Goal: Task Accomplishment & Management: Manage account settings

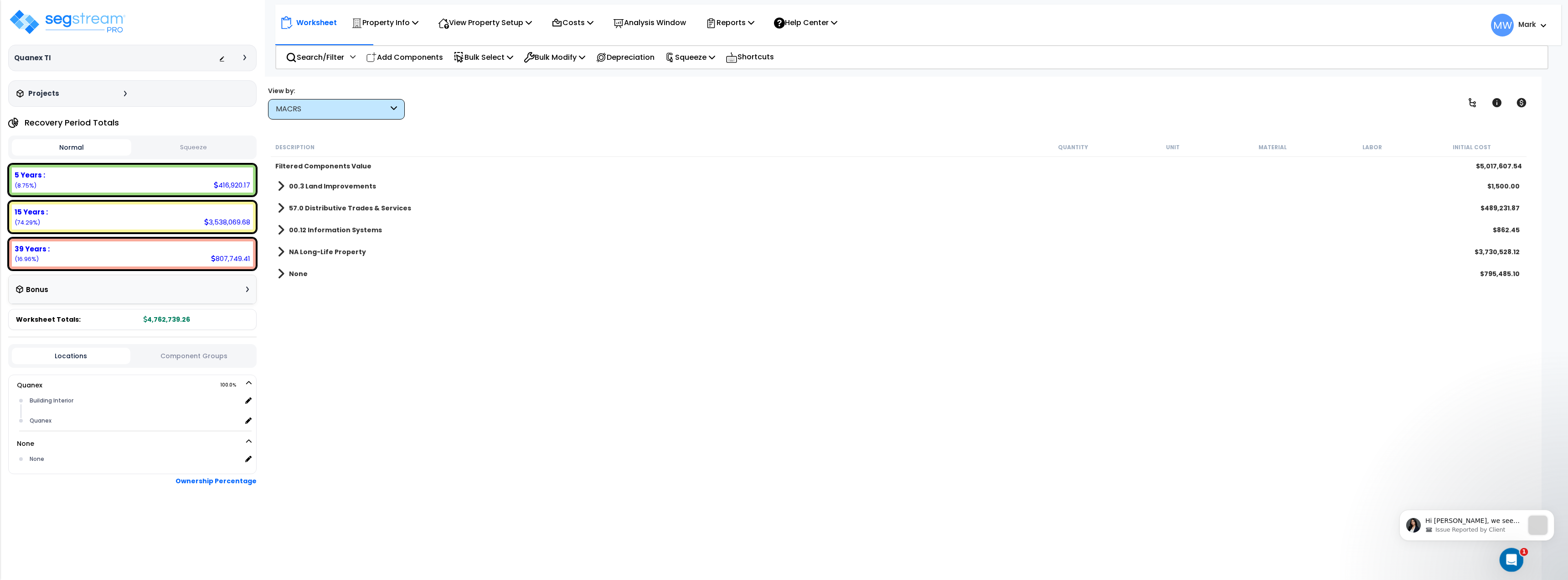
click at [1502, 551] on div "Open Intercom Messenger" at bounding box center [1509, 558] width 30 height 30
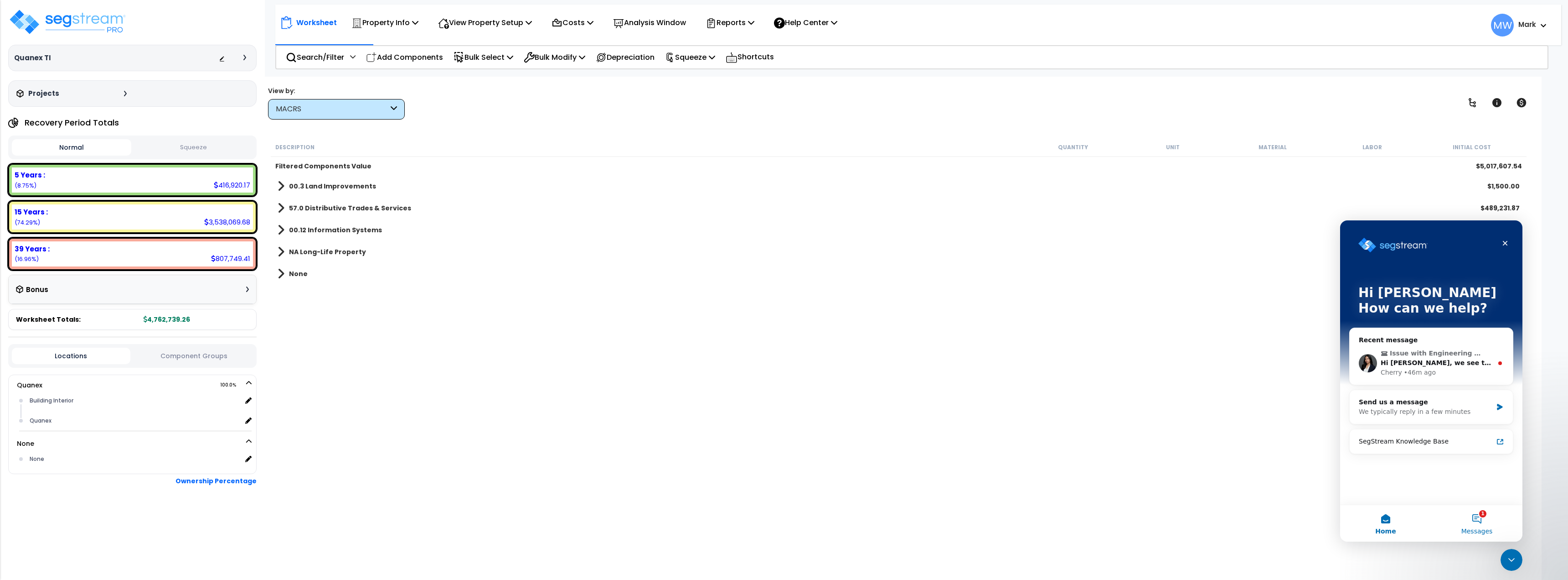
click at [1468, 516] on button "1 Messages" at bounding box center [1476, 523] width 91 height 37
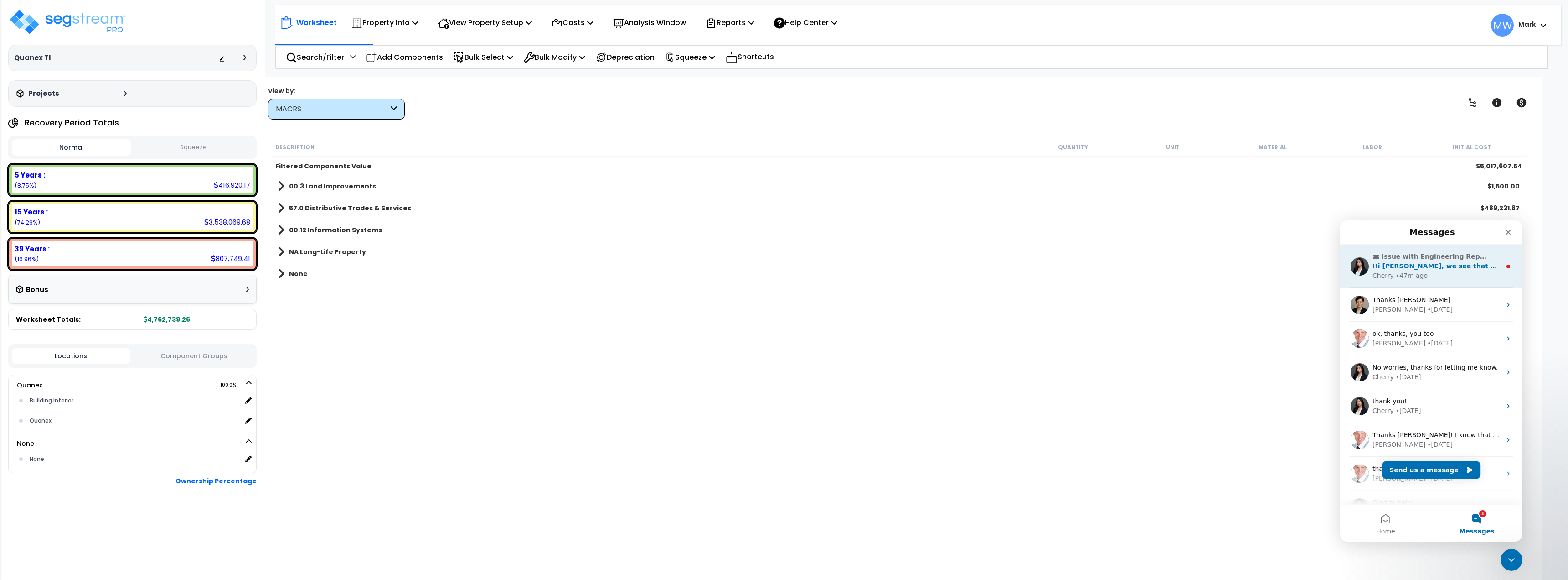
click at [1402, 265] on span "Hi Mark, we see that only 1 cost is in 00.3 Land Improvements. Is this what you…" at bounding box center [1549, 265] width 354 height 7
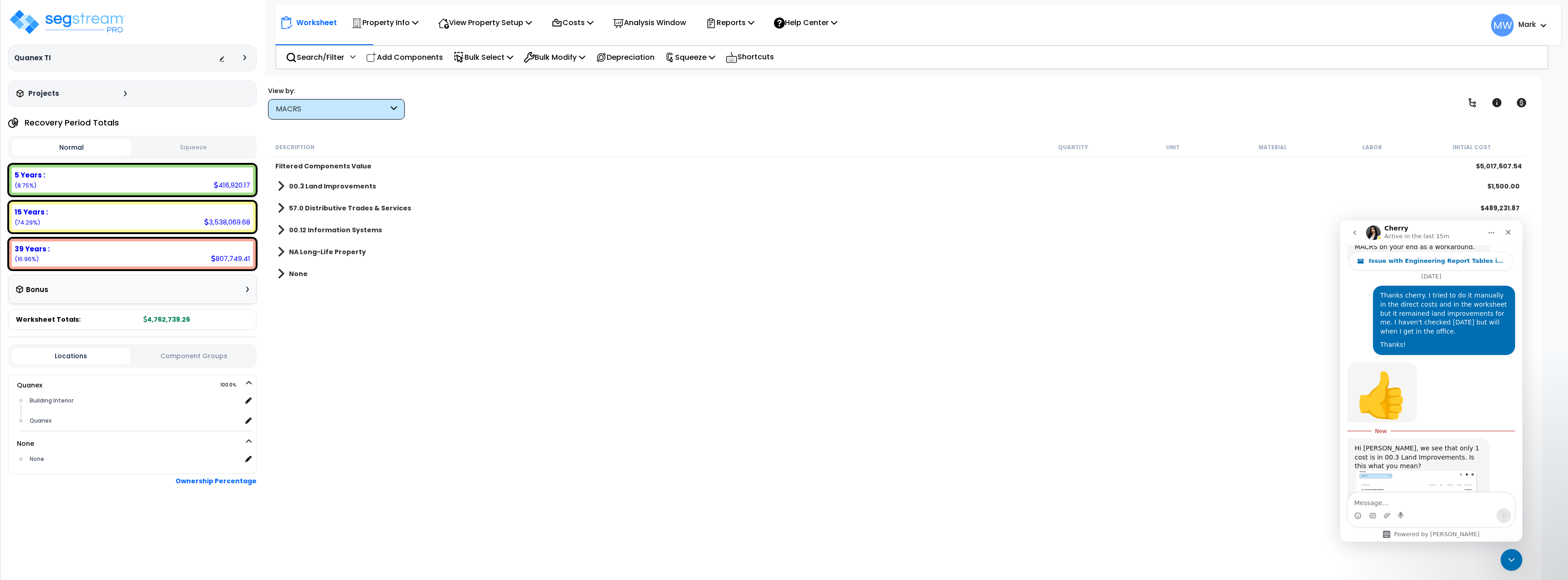
scroll to position [1242, 0]
click at [1430, 496] on textarea "Message…" at bounding box center [1431, 500] width 167 height 16
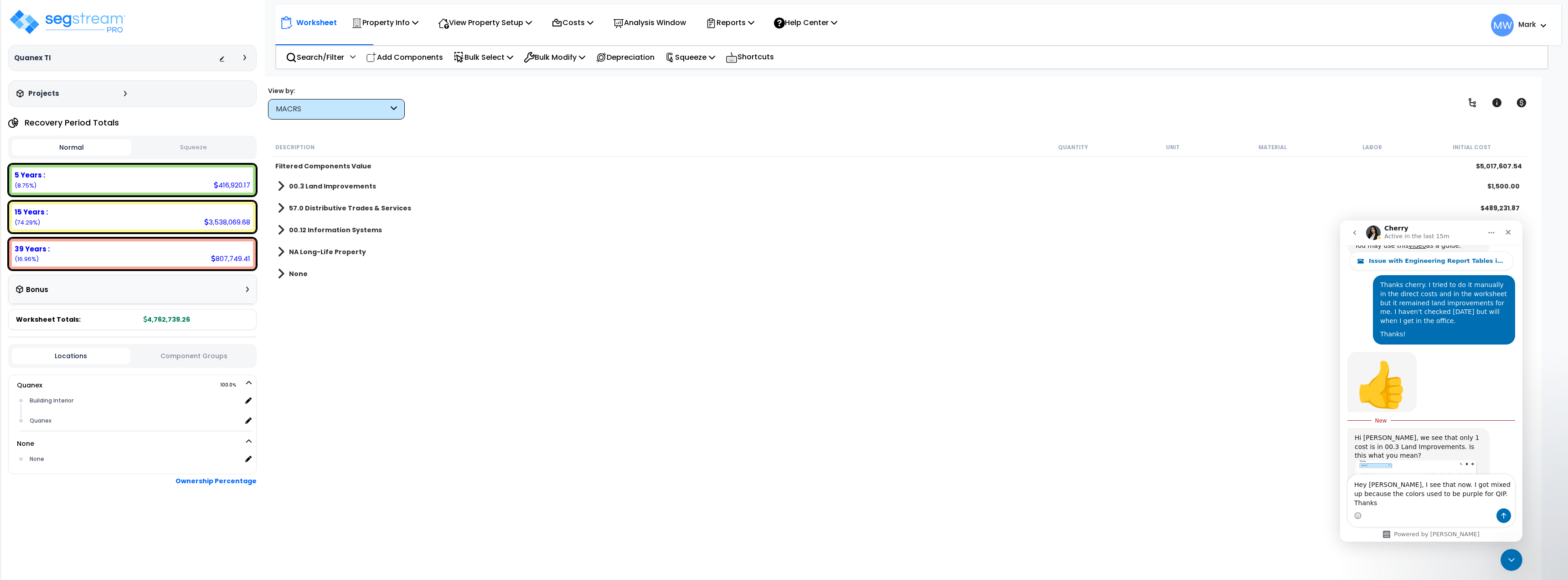
type textarea "Hey Cherry, I see that now. I got mixed up because the colors used to be purple…"
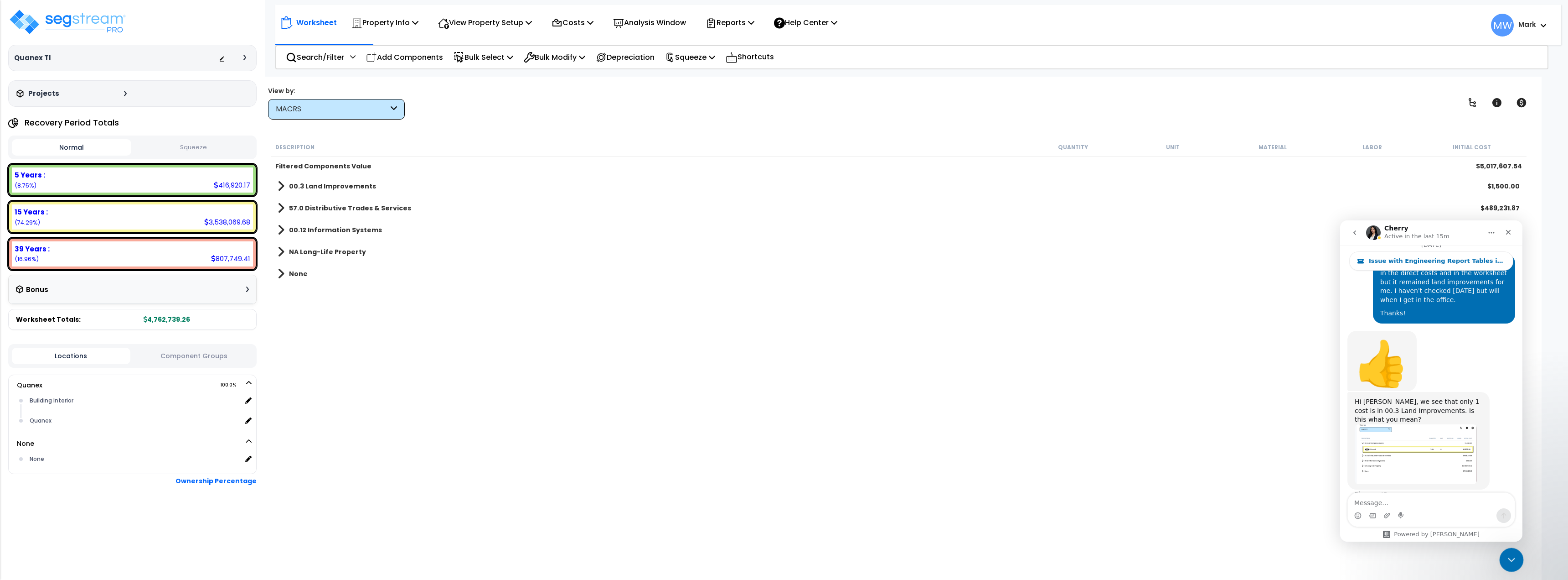
click at [1517, 558] on div "Close Intercom Messenger" at bounding box center [1509, 558] width 22 height 22
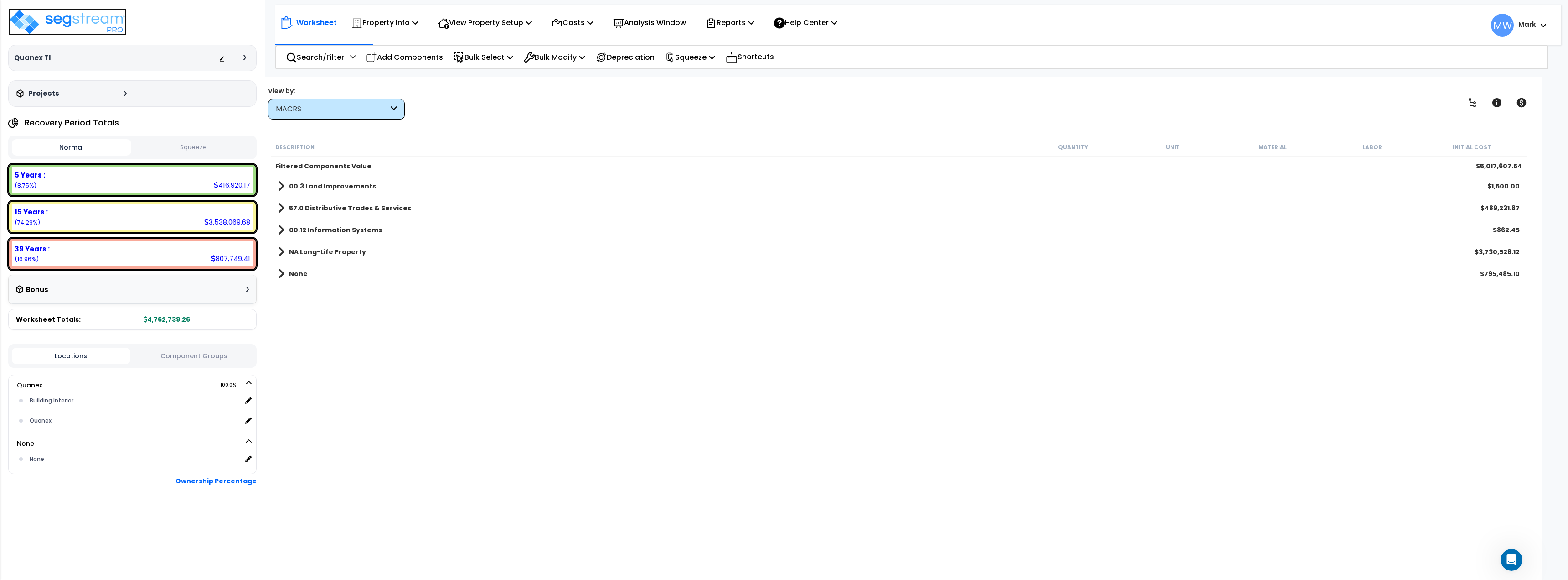
click at [66, 29] on img at bounding box center [67, 21] width 118 height 27
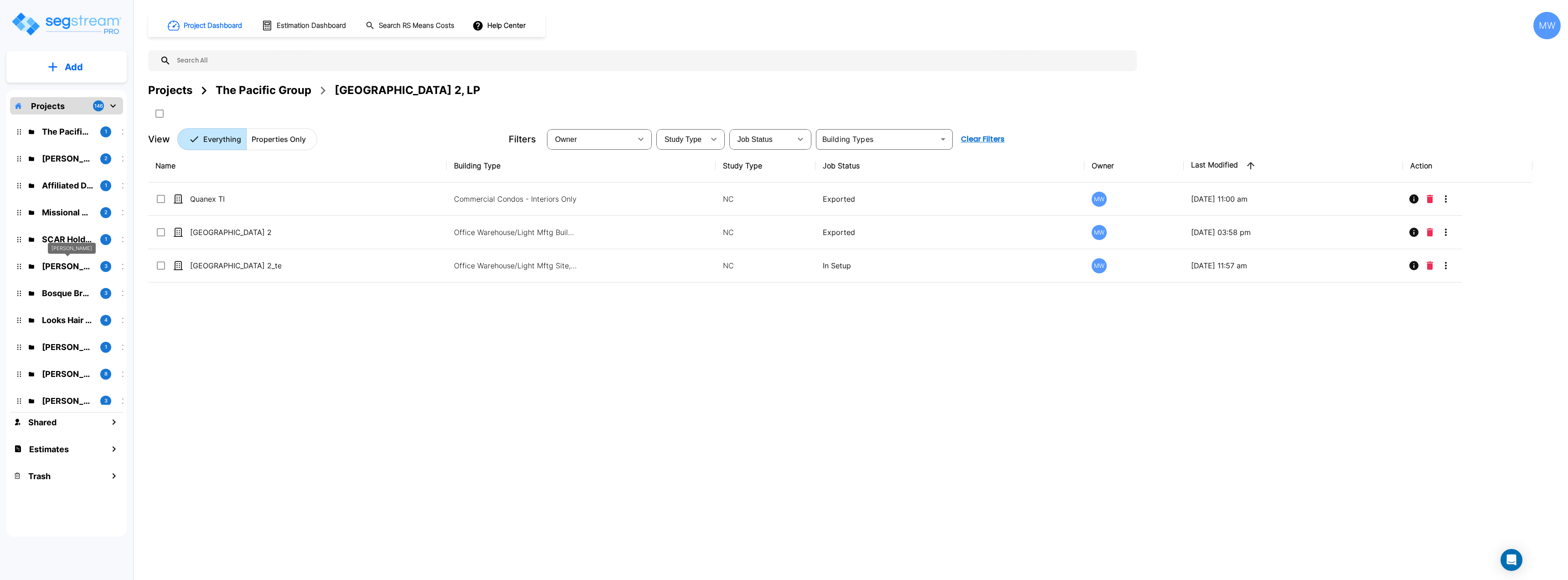
click at [69, 268] on p "Jon Edenfield" at bounding box center [67, 266] width 51 height 12
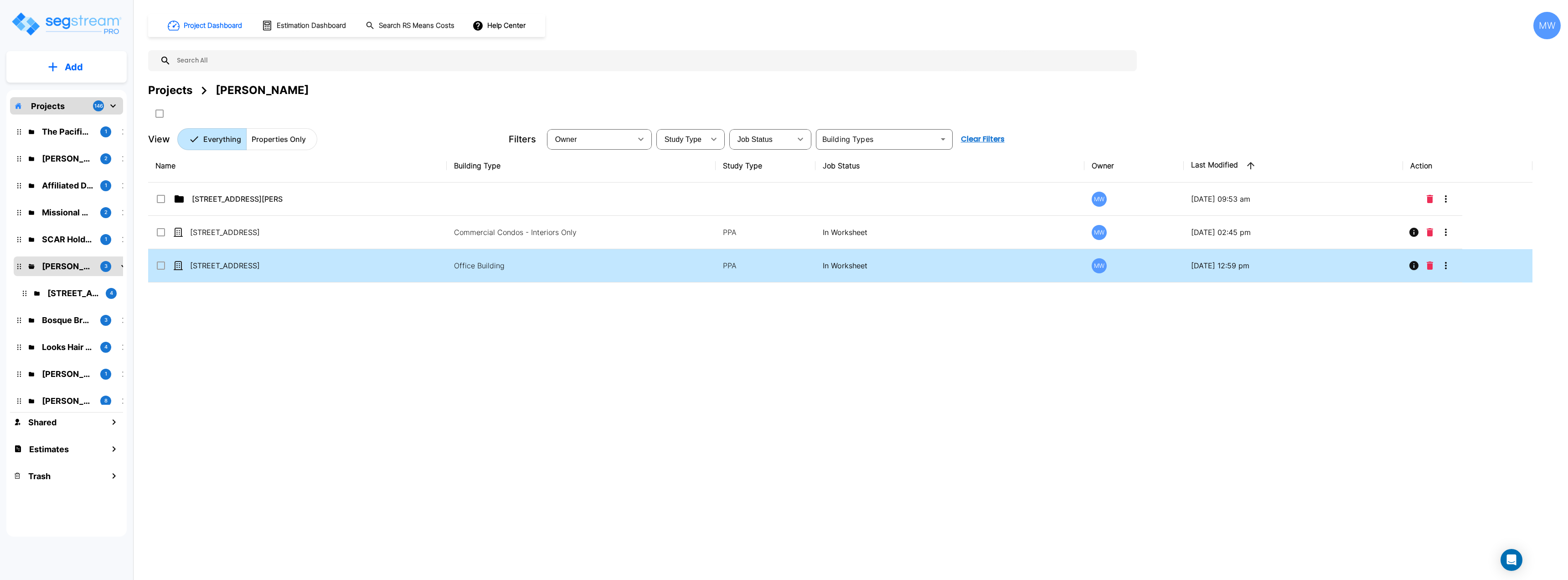
click at [332, 272] on td "250 Land Grant Street" at bounding box center [297, 265] width 299 height 33
checkbox input "true"
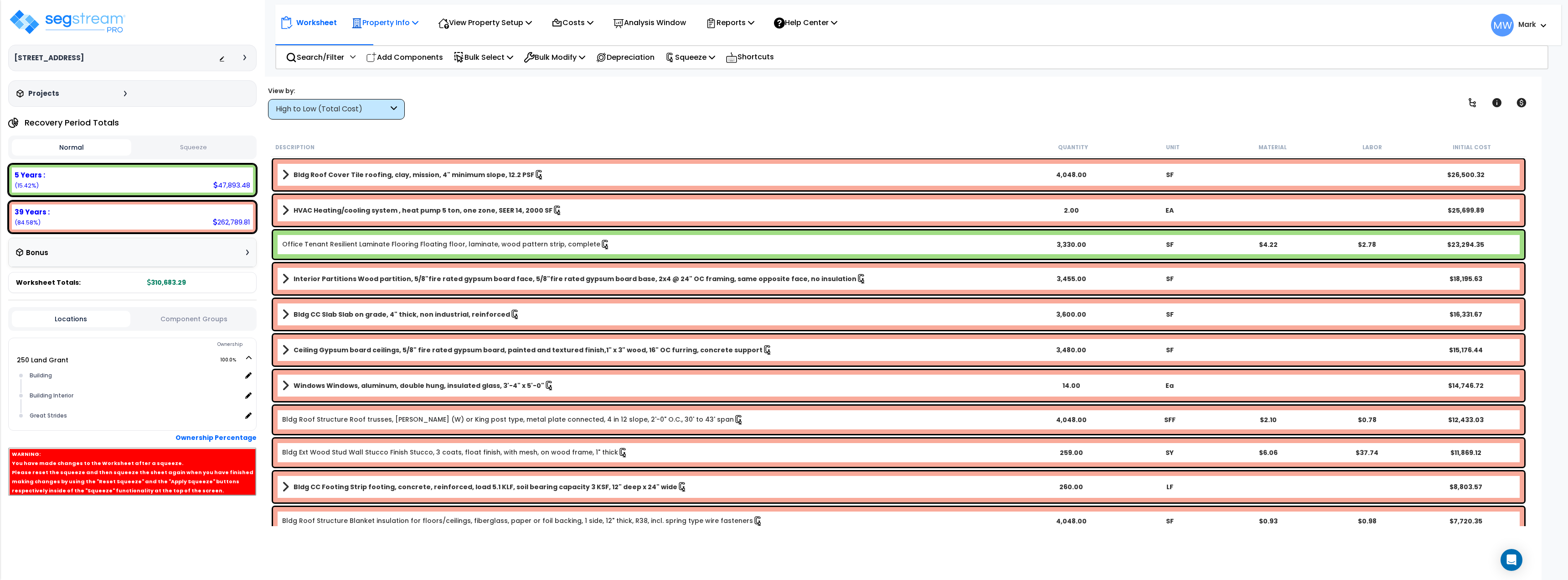
click at [373, 19] on p "Property Info" at bounding box center [384, 23] width 67 height 12
click at [385, 44] on link "Property Setup" at bounding box center [391, 43] width 90 height 18
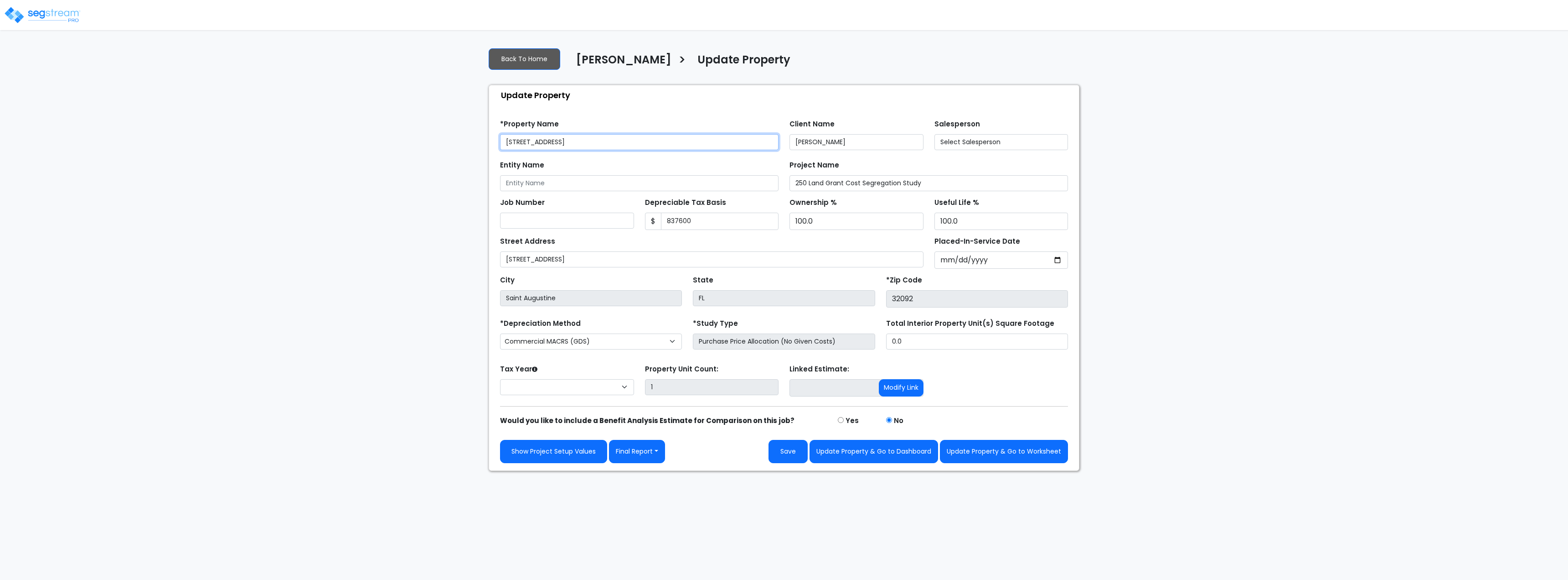
type input "837,600"
select select "2024"
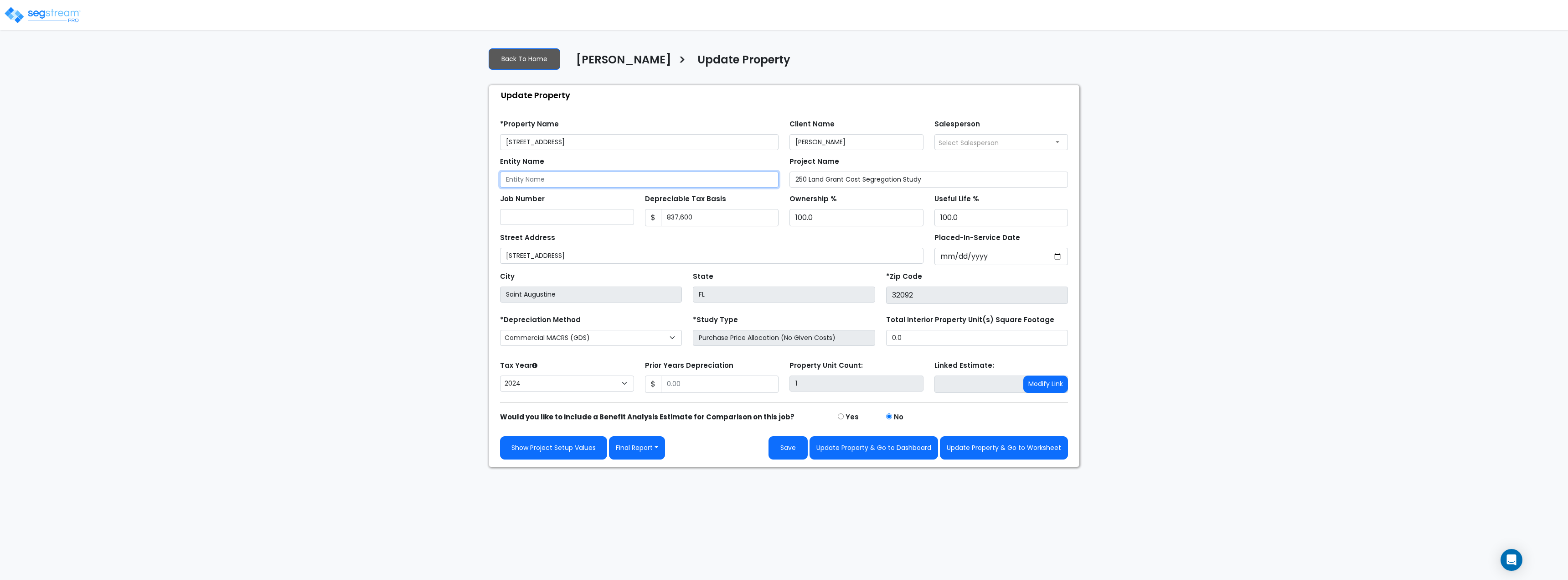
click at [680, 180] on input "Entity Name" at bounding box center [639, 180] width 278 height 16
type input "e"
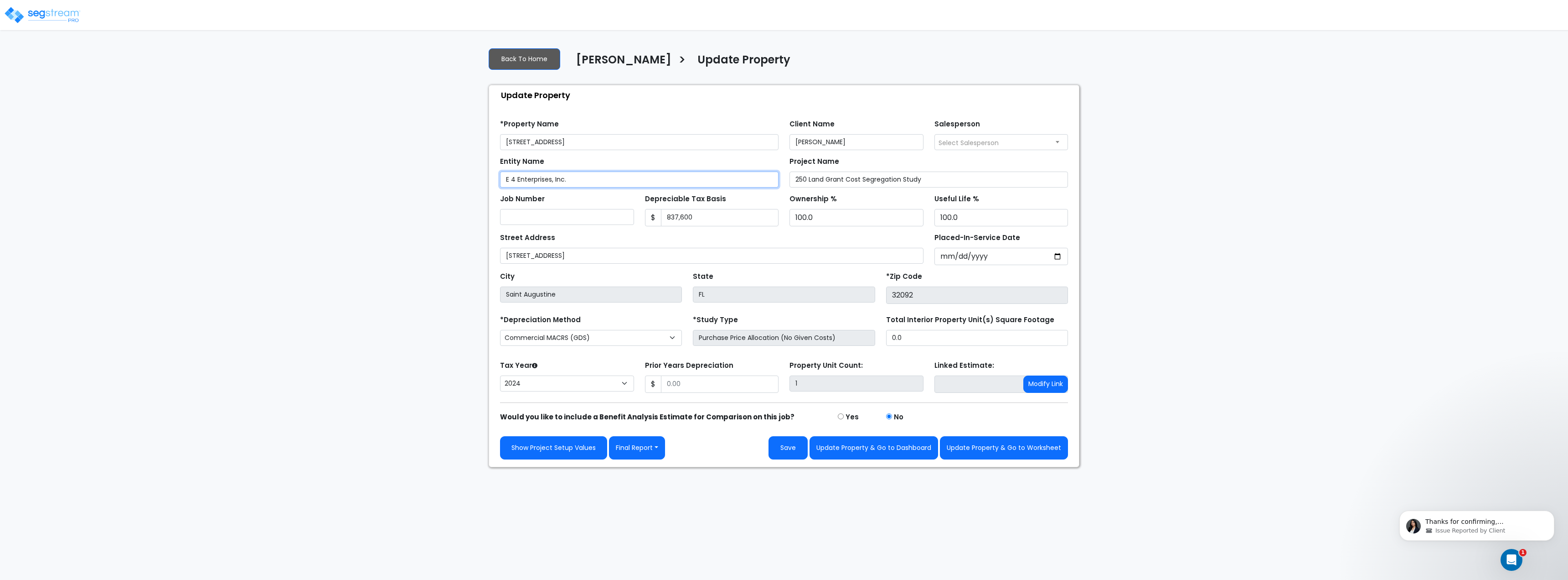
type input "E 4 Enterprises, Inc."
click at [696, 215] on input "837,600" at bounding box center [720, 217] width 118 height 18
type input "1,050,946"
click at [940, 254] on input "2021-12-13" at bounding box center [1001, 257] width 134 height 18
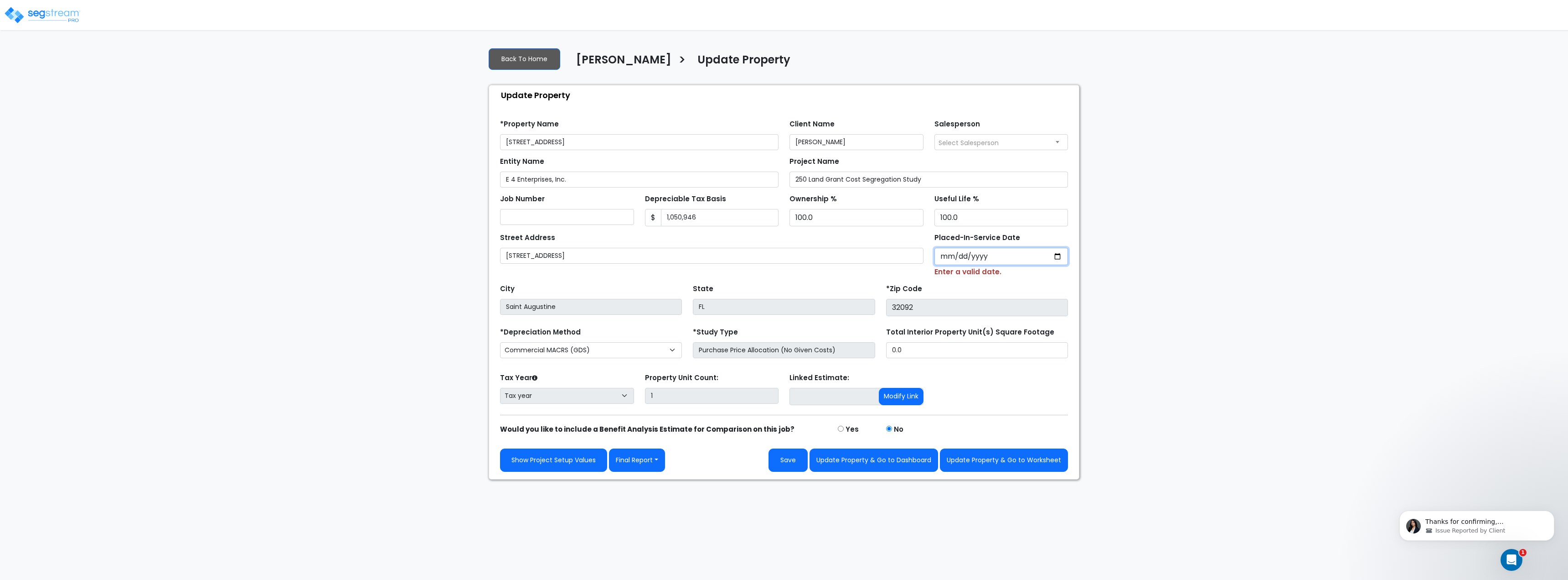
type input "0002-02-28"
select select "2"
type input "0202-02-28"
select select "202"
type input "2024-02-28"
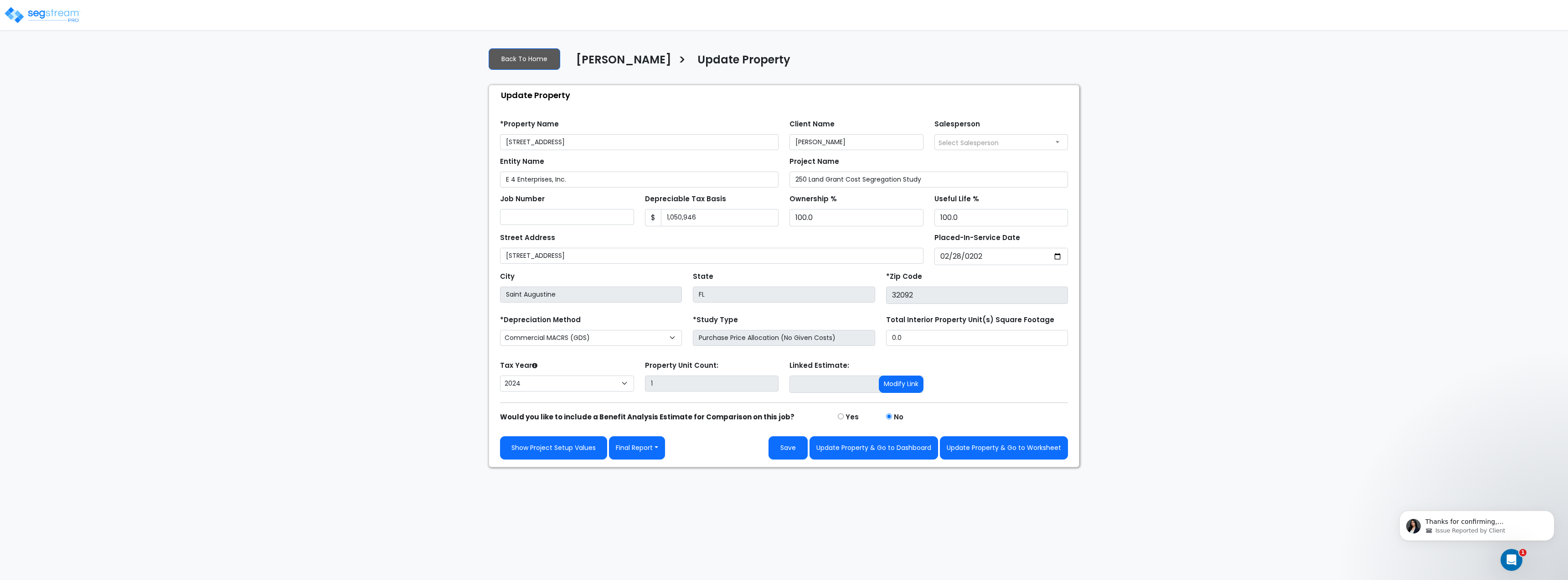
click at [1213, 313] on div "We are Building your Property. So please grab a coffee and let us do the heavy …" at bounding box center [784, 253] width 1568 height 427
click at [561, 381] on select "2026 2025 2024" at bounding box center [566, 383] width 134 height 16
select select "2025"
click at [500, 375] on select "2026 2025 2024" at bounding box center [566, 383] width 134 height 16
click at [1104, 332] on div "We are Building your Property. So please grab a coffee and let us do the heavy …" at bounding box center [784, 253] width 1568 height 427
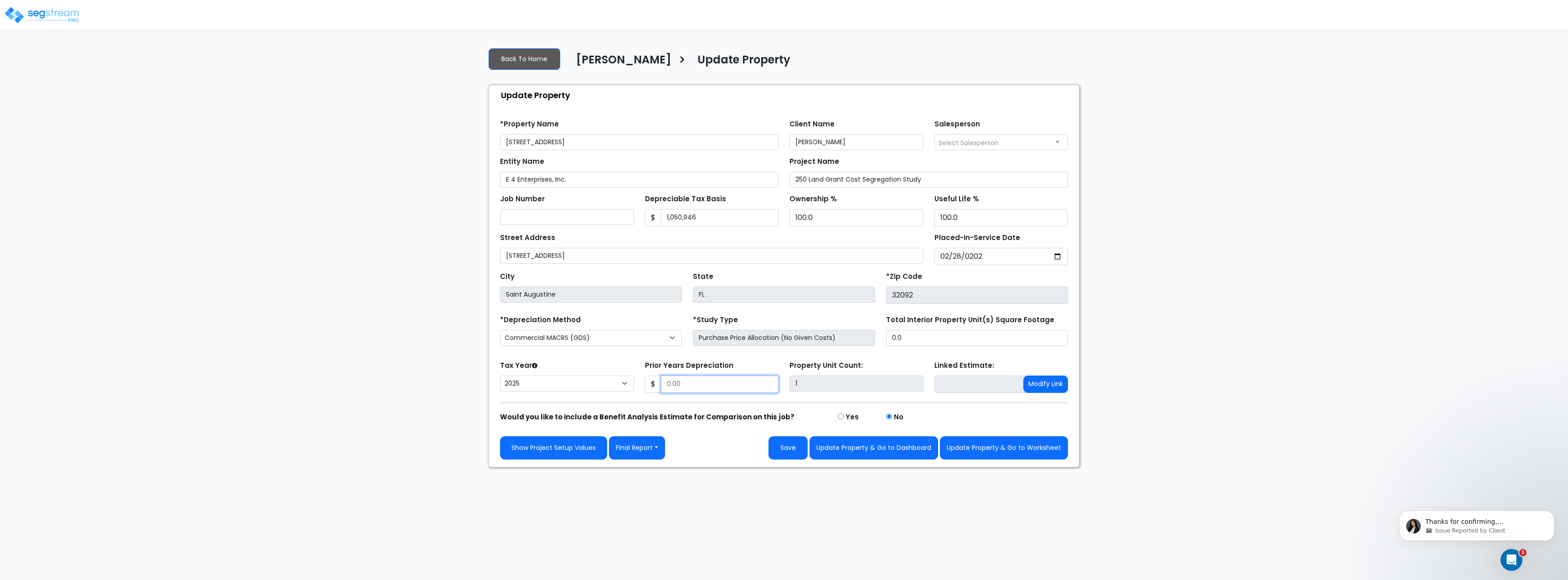
click at [732, 384] on input "Prior Years Depreciation" at bounding box center [720, 384] width 118 height 18
type input "23,579"
click at [599, 378] on select "2026 2025 2024" at bounding box center [566, 383] width 134 height 16
select select "2024"
click at [500, 375] on select "2026 2025 2024" at bounding box center [566, 383] width 134 height 16
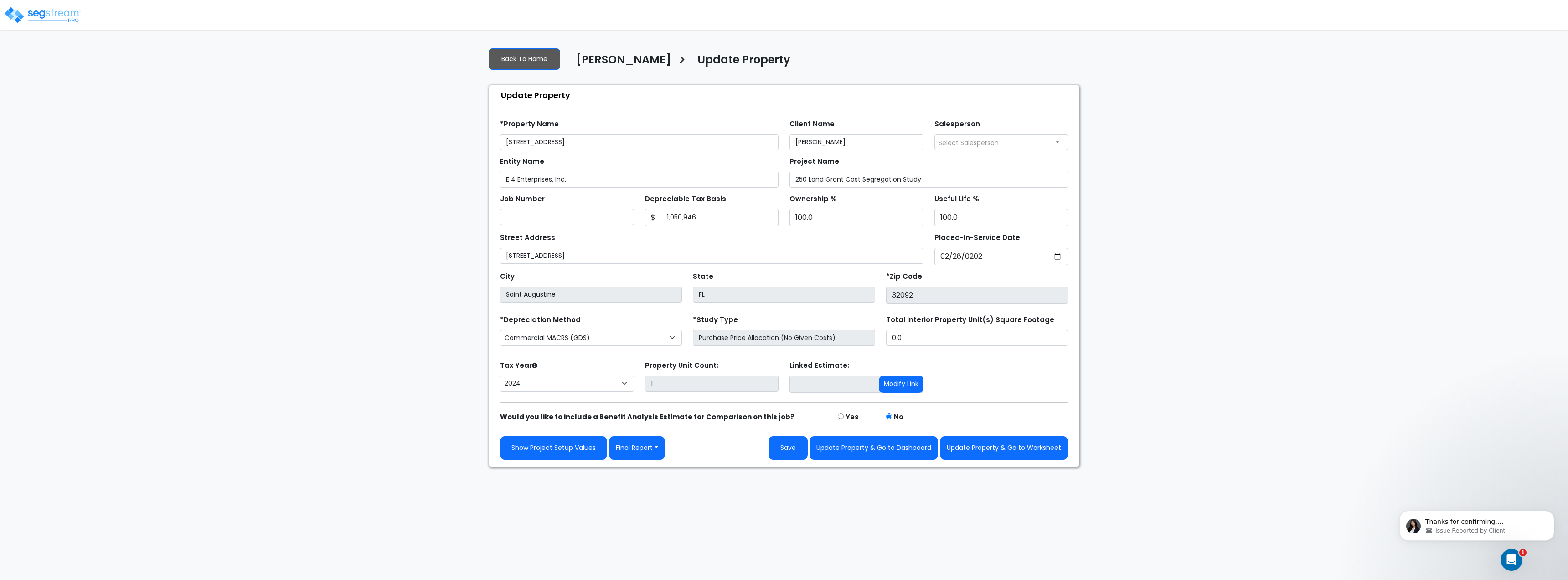
click at [1003, 378] on div "Tax Year Please Enter The Placed In Service Date First. 2026 2025 2024 Prior Ye…" at bounding box center [784, 377] width 579 height 37
click at [995, 449] on button "Update Property & Go to Worksheet" at bounding box center [1003, 448] width 128 height 24
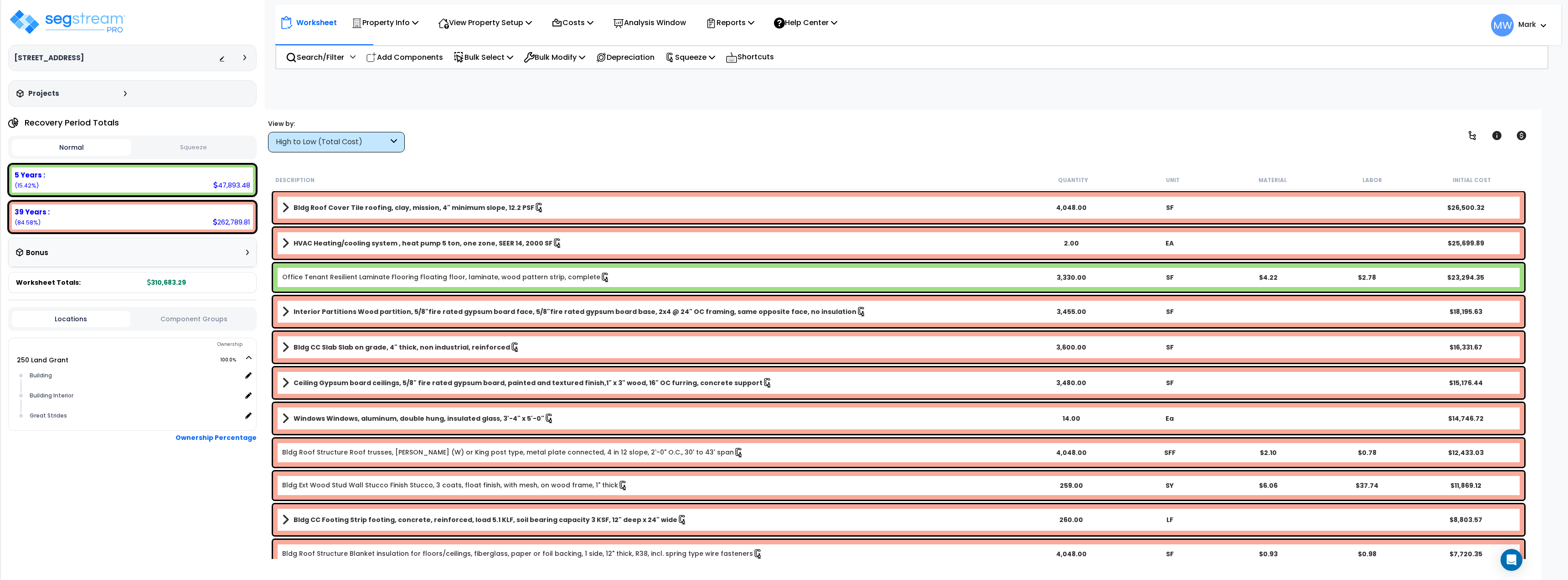
click at [202, 146] on button "Squeeze" at bounding box center [193, 147] width 119 height 16
click at [30, 30] on img at bounding box center [67, 21] width 118 height 27
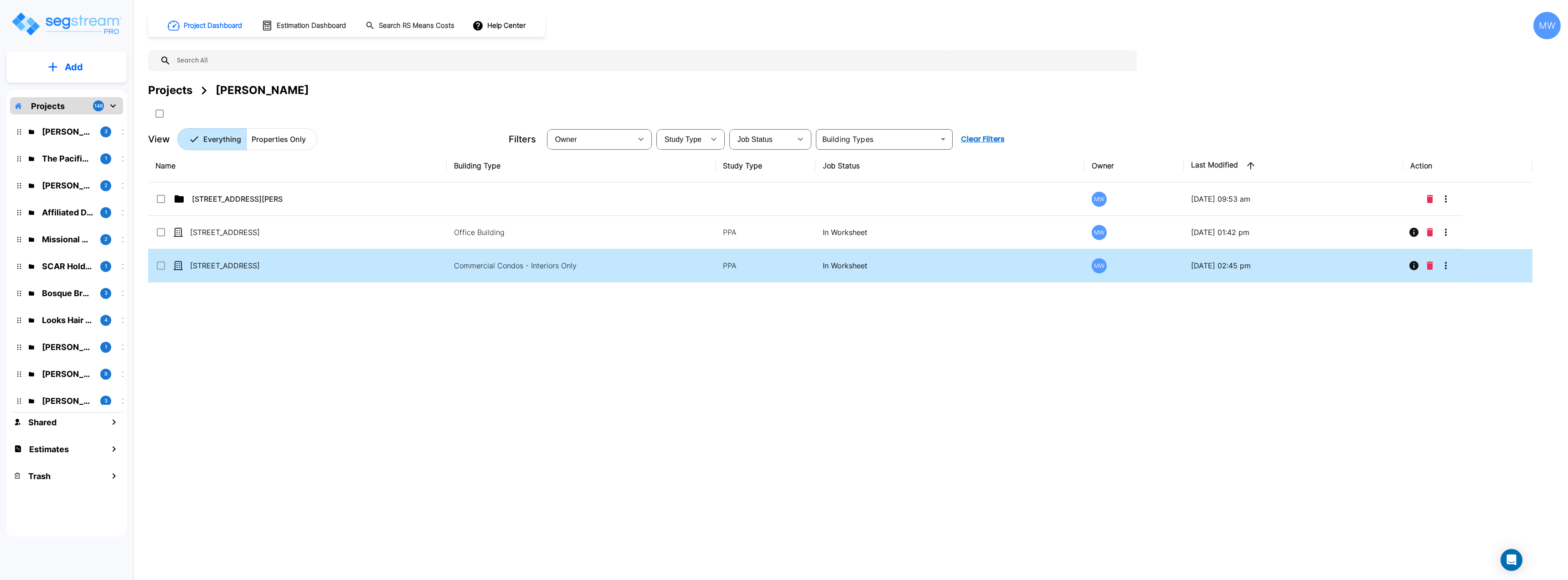
click at [287, 258] on td "[STREET_ADDRESS]" at bounding box center [297, 265] width 299 height 33
checkbox input "true"
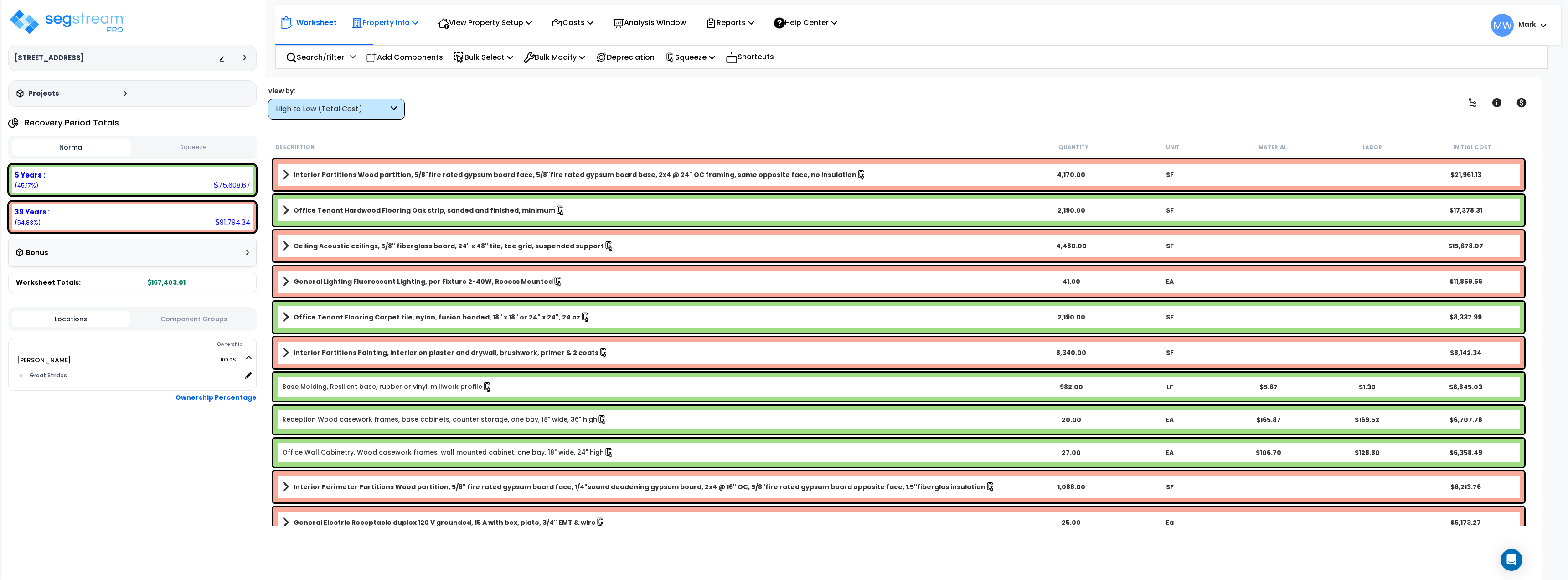
click at [378, 18] on p "Property Info" at bounding box center [384, 23] width 67 height 12
click at [394, 46] on link "Property Setup" at bounding box center [391, 43] width 90 height 18
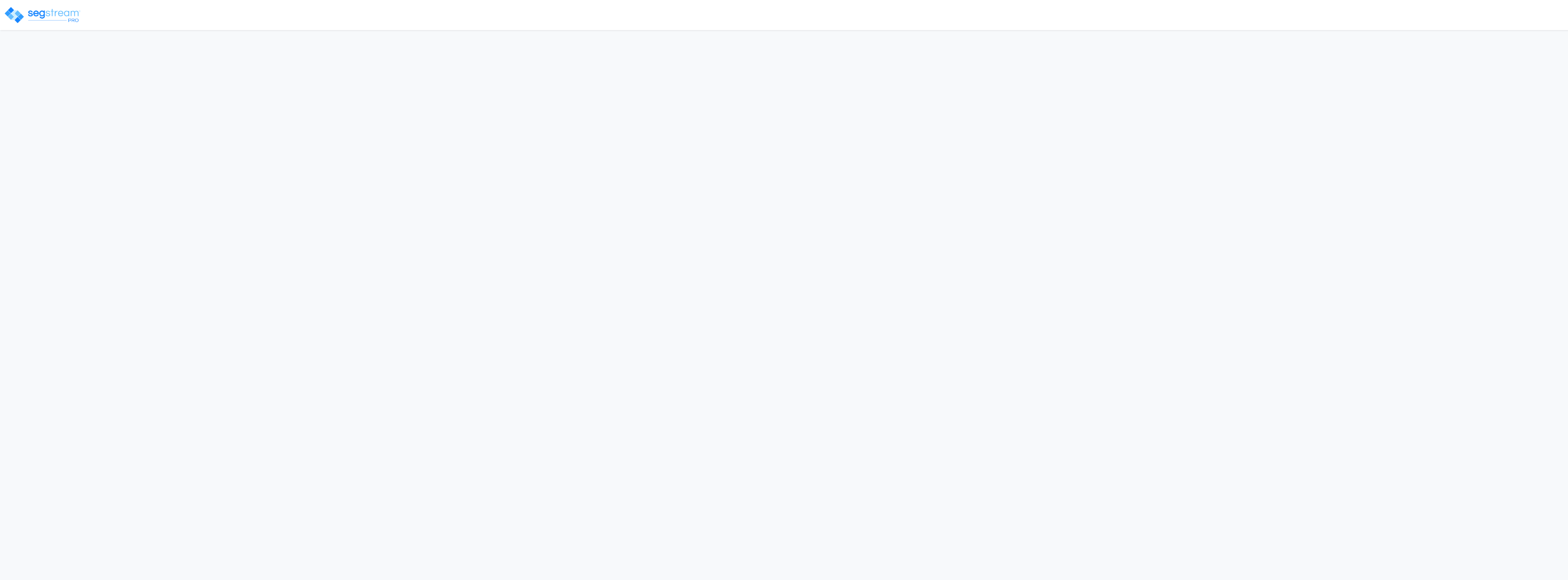
select select "2024"
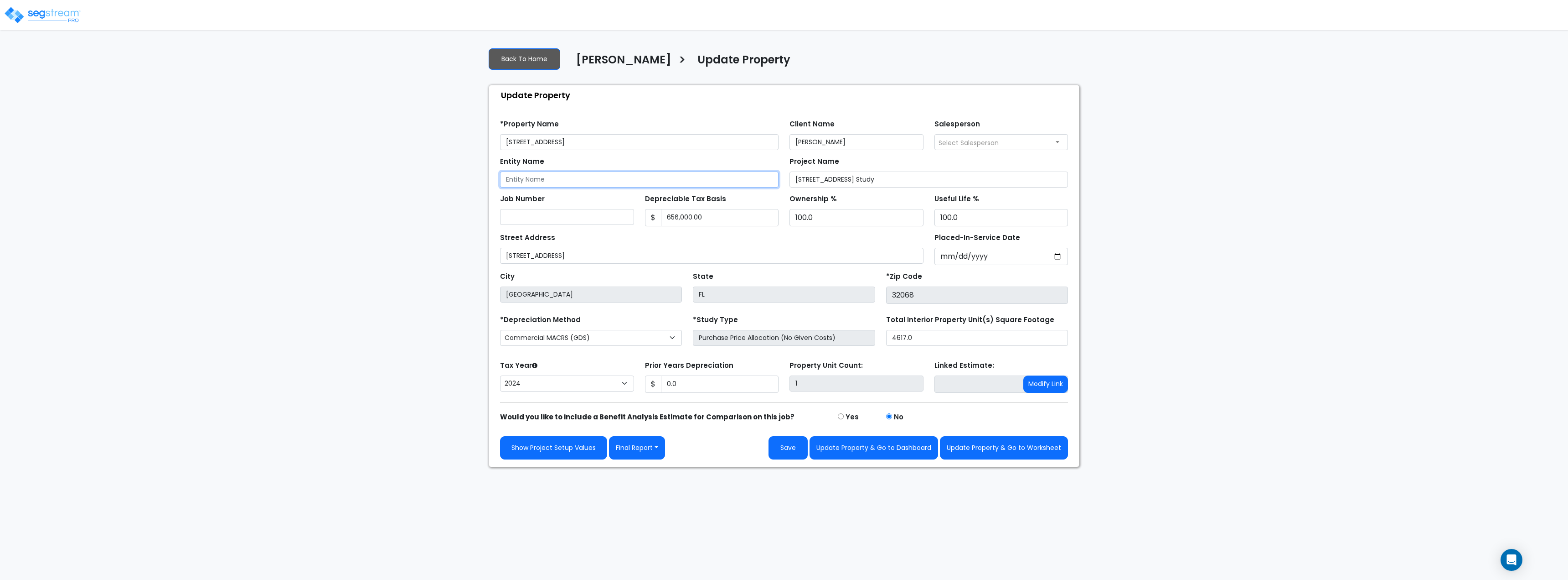
click at [638, 185] on input "Entity Name" at bounding box center [639, 180] width 278 height 16
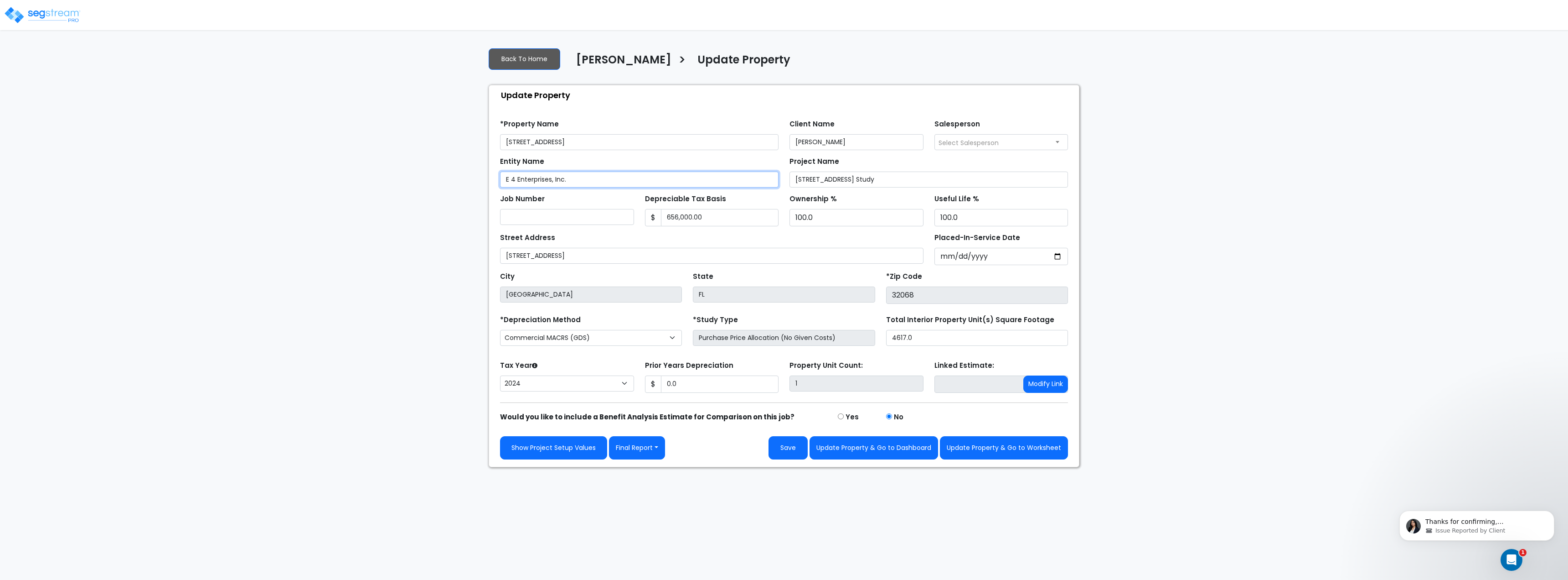
type input "E 4 Enterprises, Inc."
click at [960, 254] on input "2018-06-28" at bounding box center [1001, 257] width 134 height 18
type input "2018-06-29"
click at [942, 341] on input "4617.0" at bounding box center [977, 337] width 182 height 16
click at [976, 368] on div "Tax Year Please Enter The Placed In Service Date First. 2026 2025 2024 2023 202…" at bounding box center [784, 377] width 579 height 37
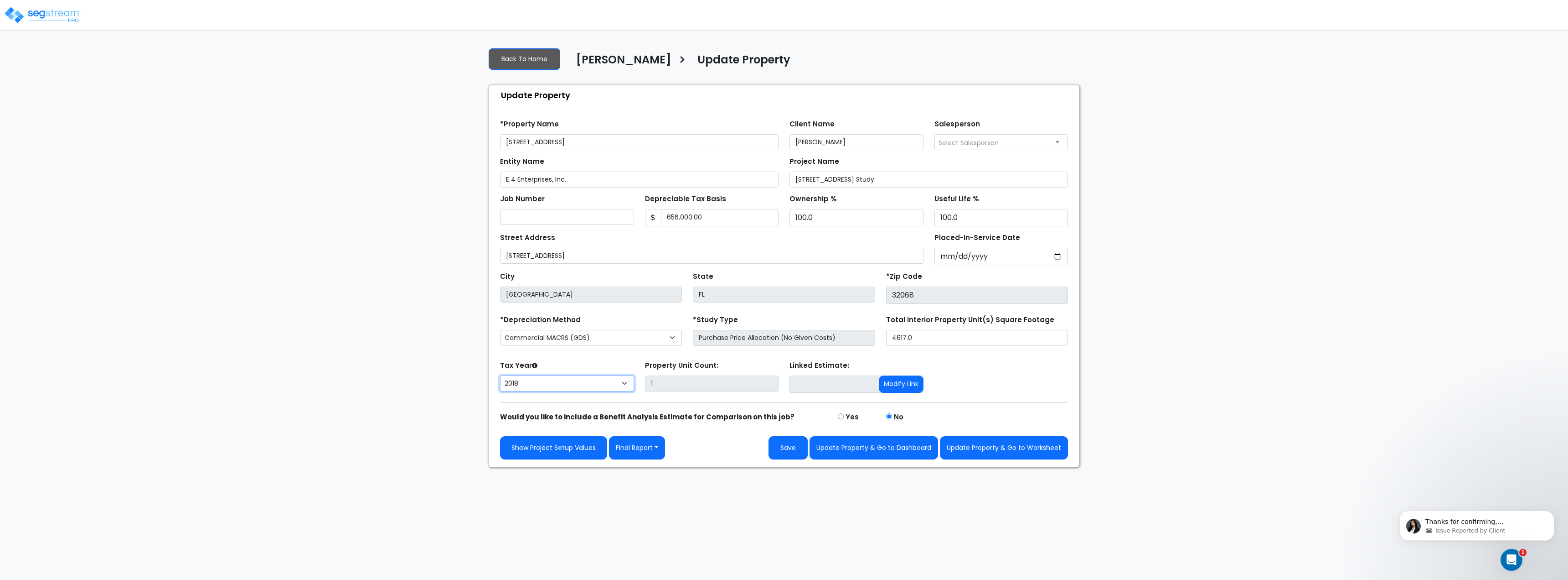
click at [590, 380] on select "2026 2025 2024 2023 2022 2021 2020 2019 2018" at bounding box center [566, 383] width 134 height 16
select select "2024"
click at [500, 375] on select "2026 2025 2024 2023 2022 2021 2020 2019 2018" at bounding box center [566, 383] width 134 height 16
click at [718, 381] on input "0.0" at bounding box center [720, 384] width 118 height 18
click at [671, 385] on input ".050,957" at bounding box center [720, 384] width 118 height 18
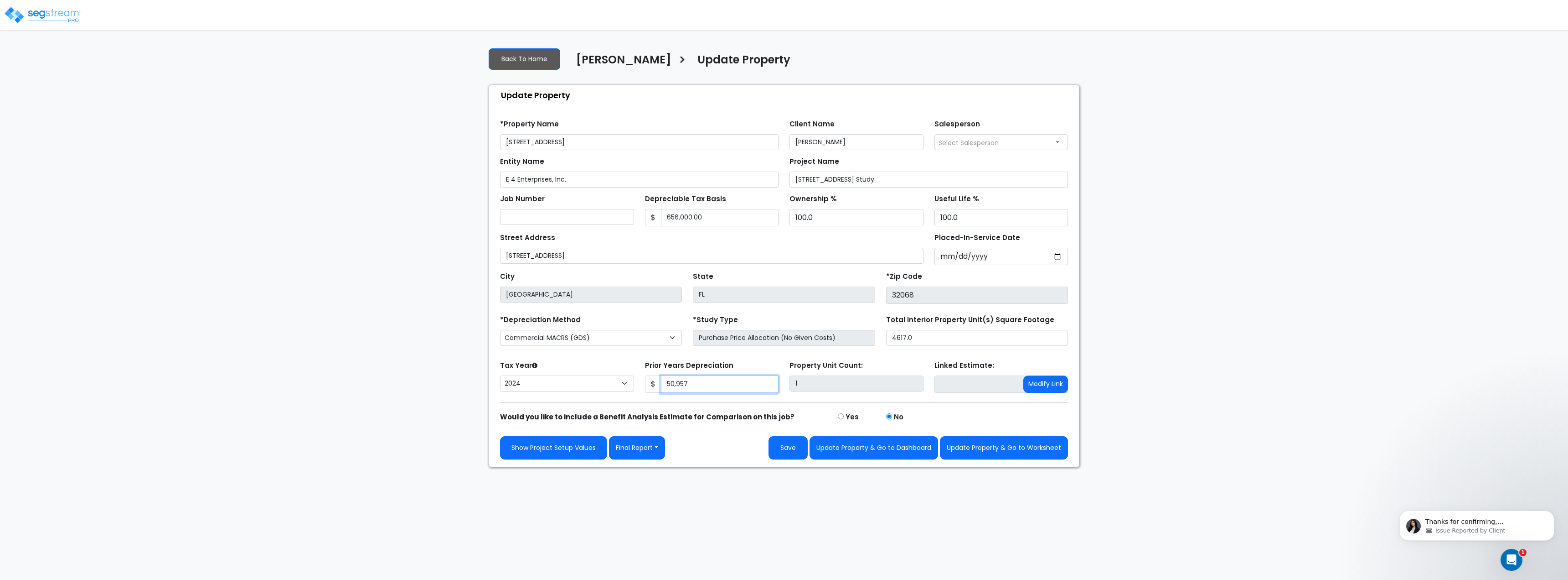
type input "50,957"
click at [1341, 329] on div "We are Building your Property. So please grab a coffee and let us do the heavy …" at bounding box center [784, 253] width 1568 height 427
click at [703, 220] on input "656,000.00" at bounding box center [720, 217] width 118 height 18
type input "361,325"
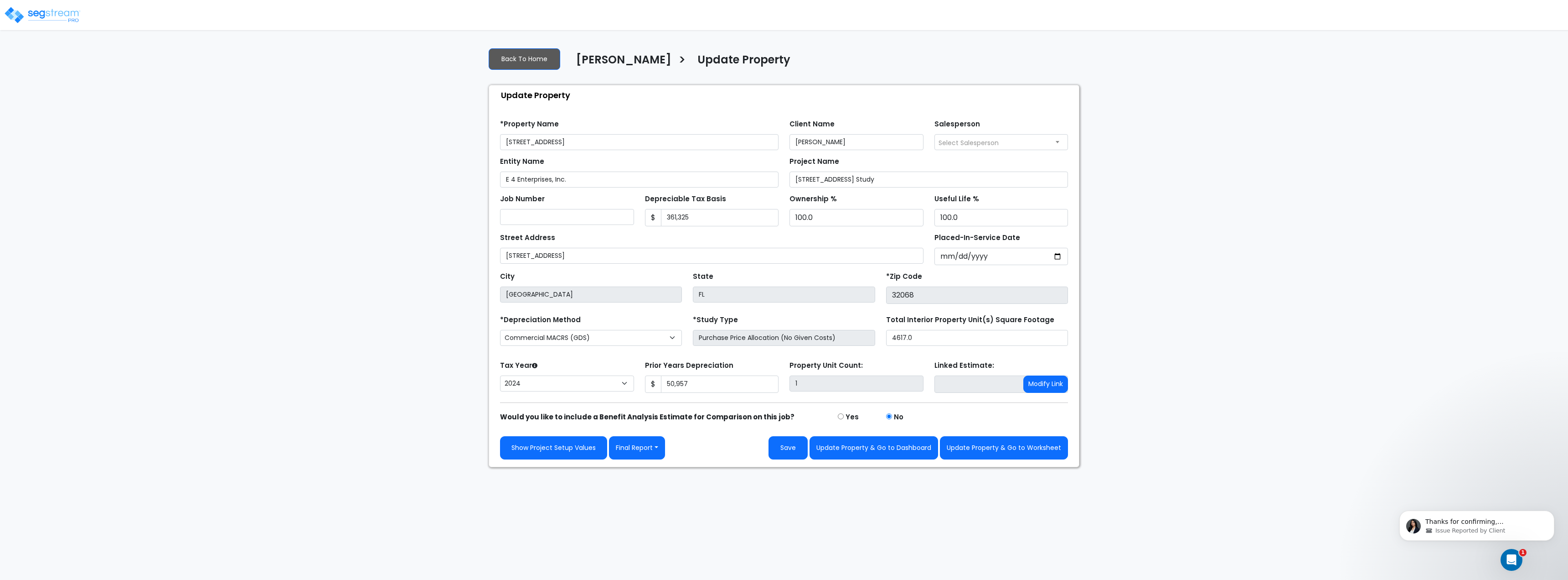
click at [1185, 340] on div "We are Building your Property. So please grab a coffee and let us do the heavy …" at bounding box center [784, 253] width 1568 height 427
click at [1006, 451] on button "Update Property & Go to Worksheet" at bounding box center [1003, 448] width 128 height 24
type input "50957"
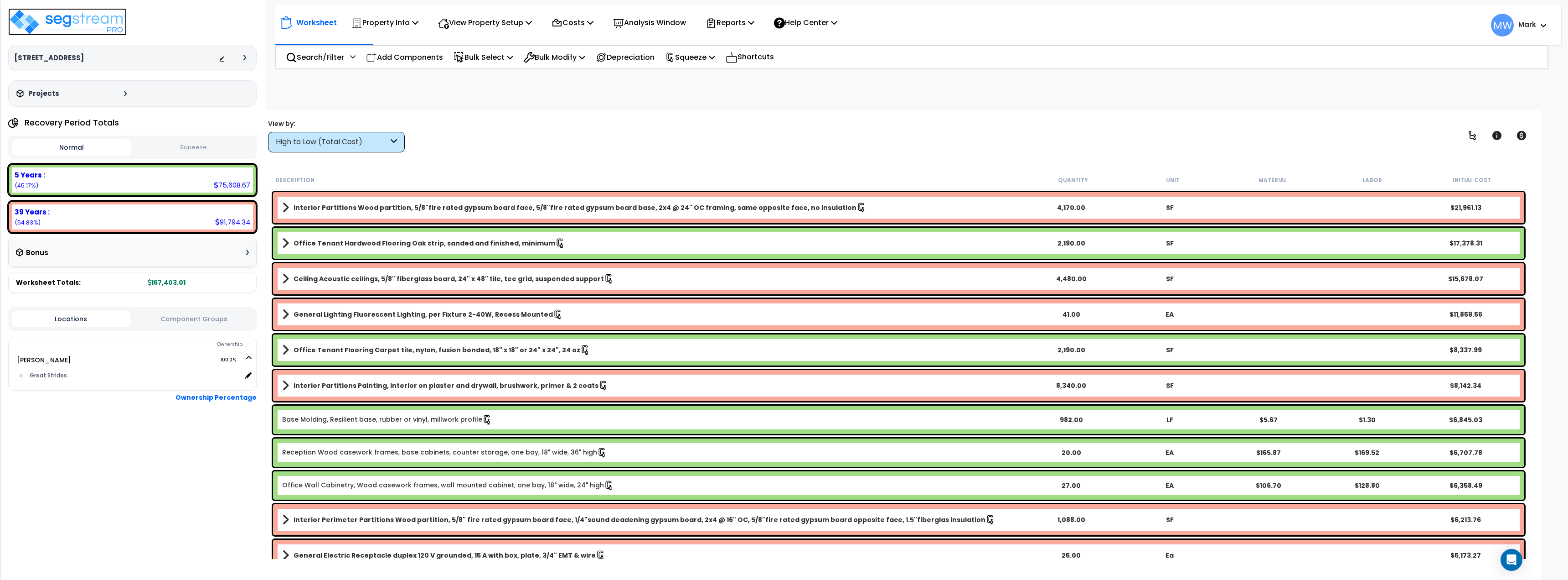
click at [85, 28] on img at bounding box center [67, 21] width 118 height 27
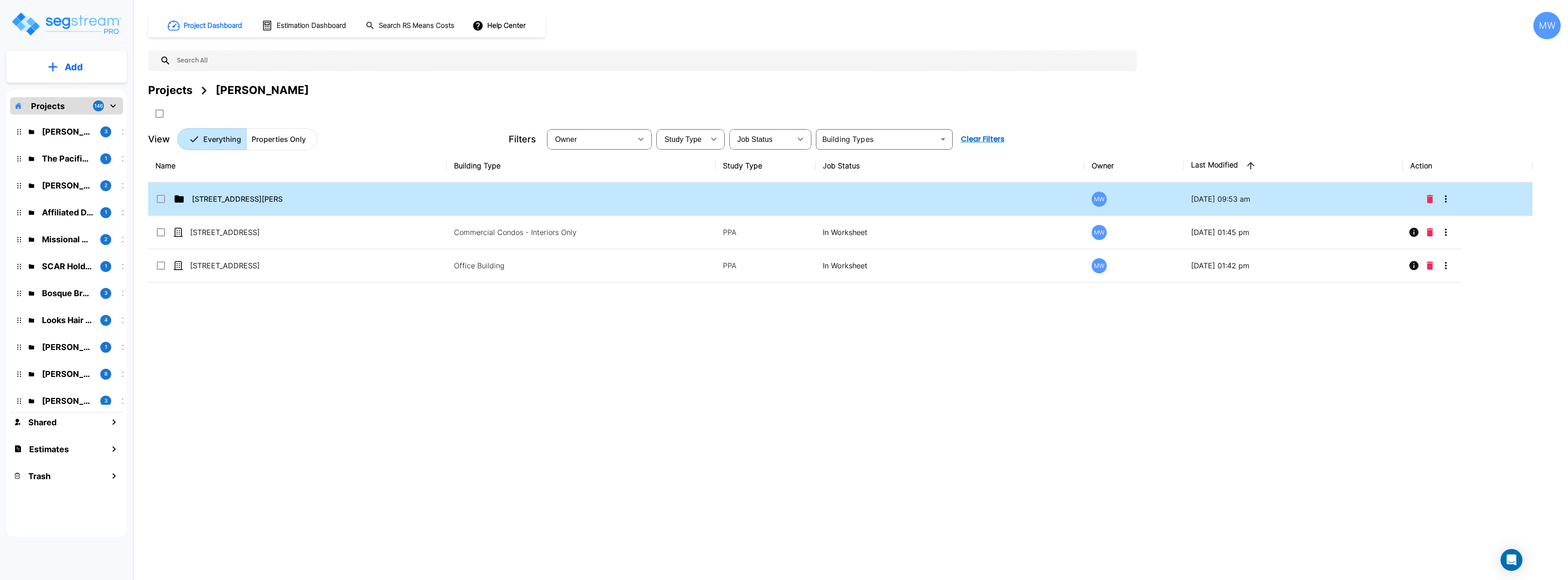
click at [332, 209] on td "[STREET_ADDRESS][PERSON_NAME]" at bounding box center [297, 199] width 299 height 33
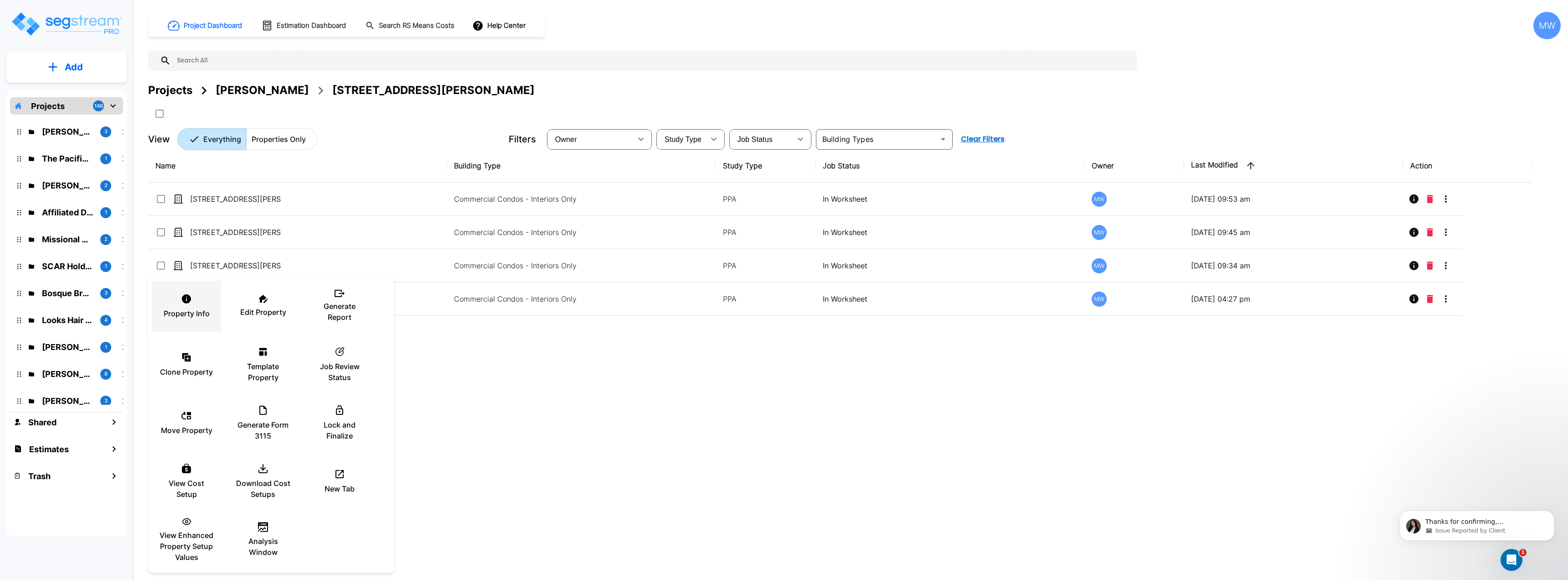
click at [192, 313] on p "Property Info" at bounding box center [186, 313] width 46 height 11
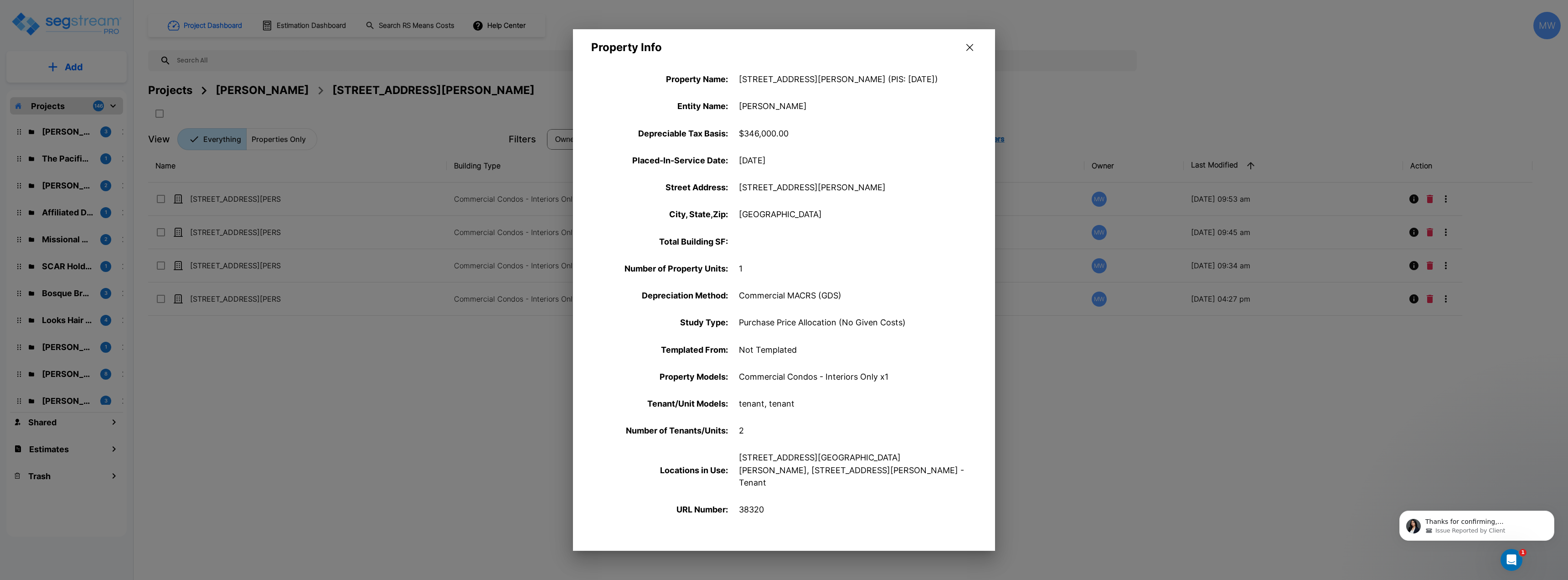
click at [387, 369] on div at bounding box center [784, 290] width 1568 height 580
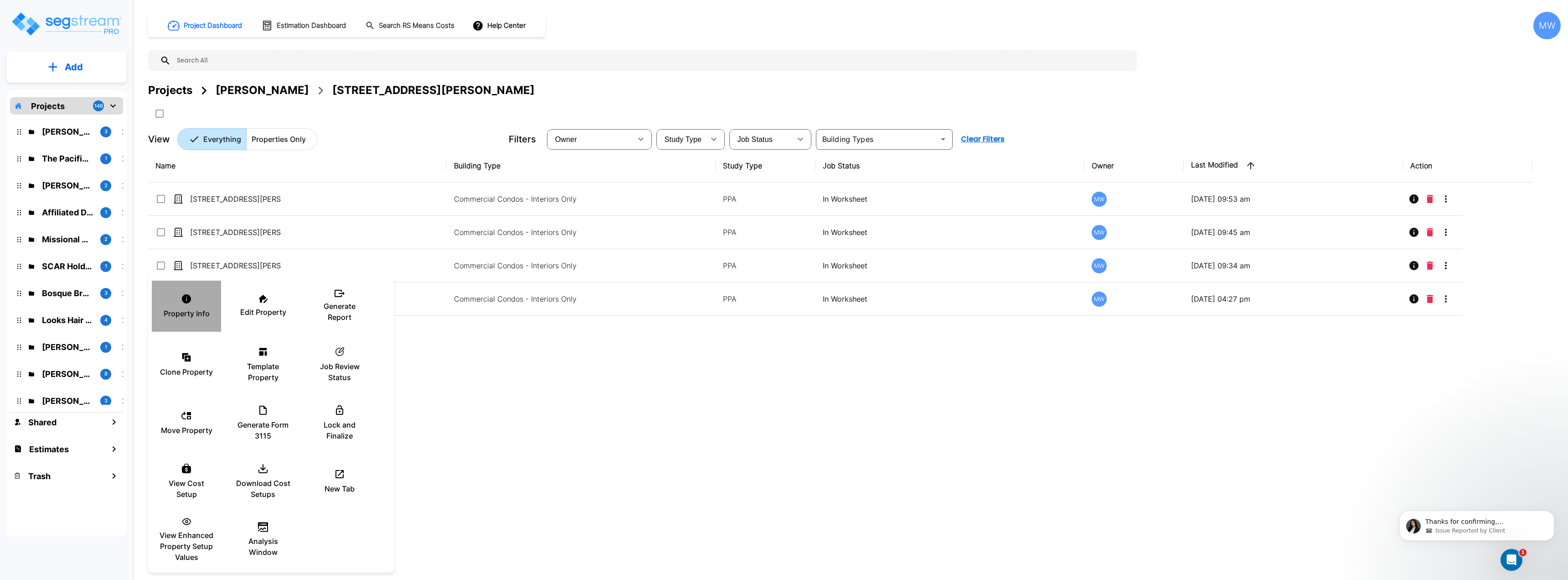
click at [193, 313] on p "Property Info" at bounding box center [186, 313] width 46 height 11
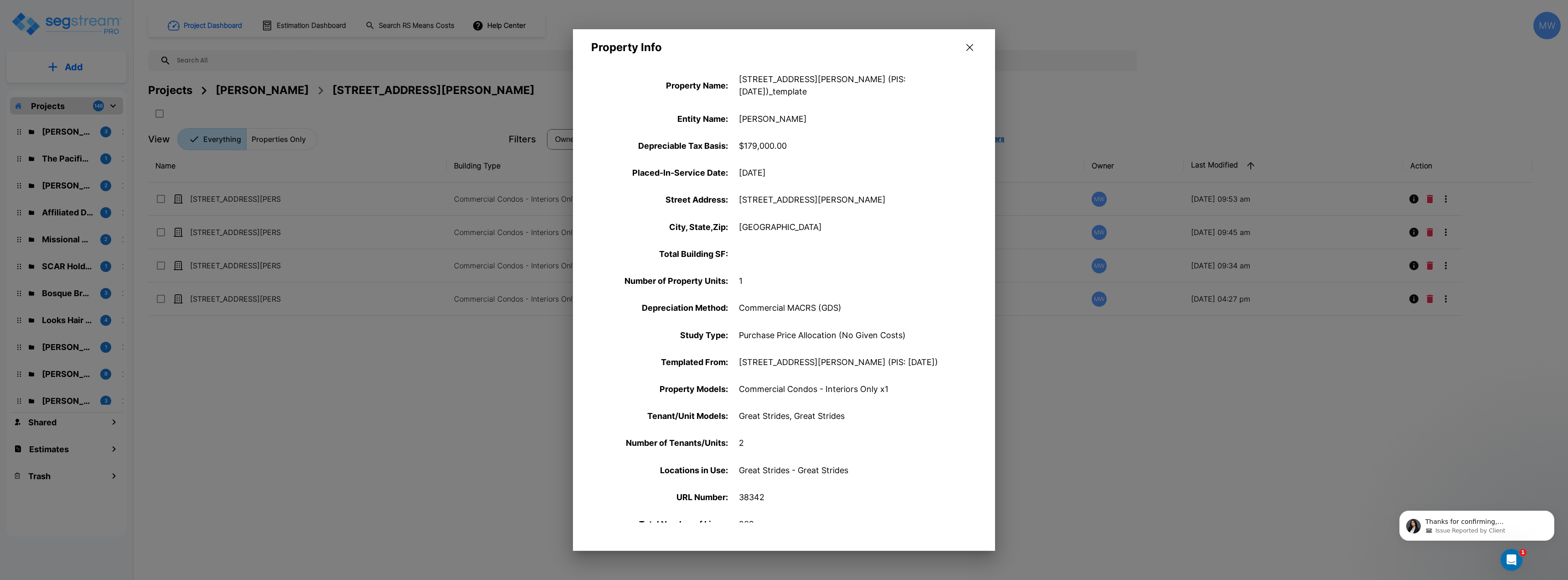
click at [970, 46] on icon "button" at bounding box center [970, 47] width 7 height 7
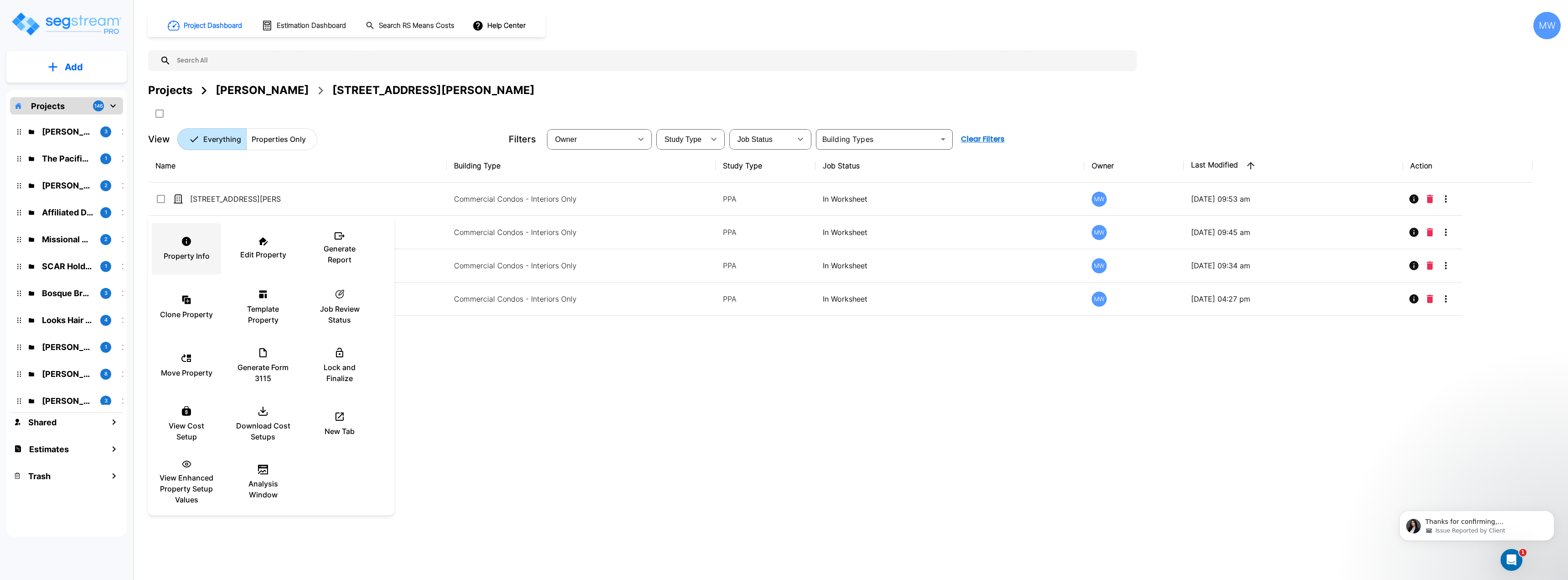
click at [218, 251] on li "Property Info" at bounding box center [186, 249] width 69 height 51
checkbox input "true"
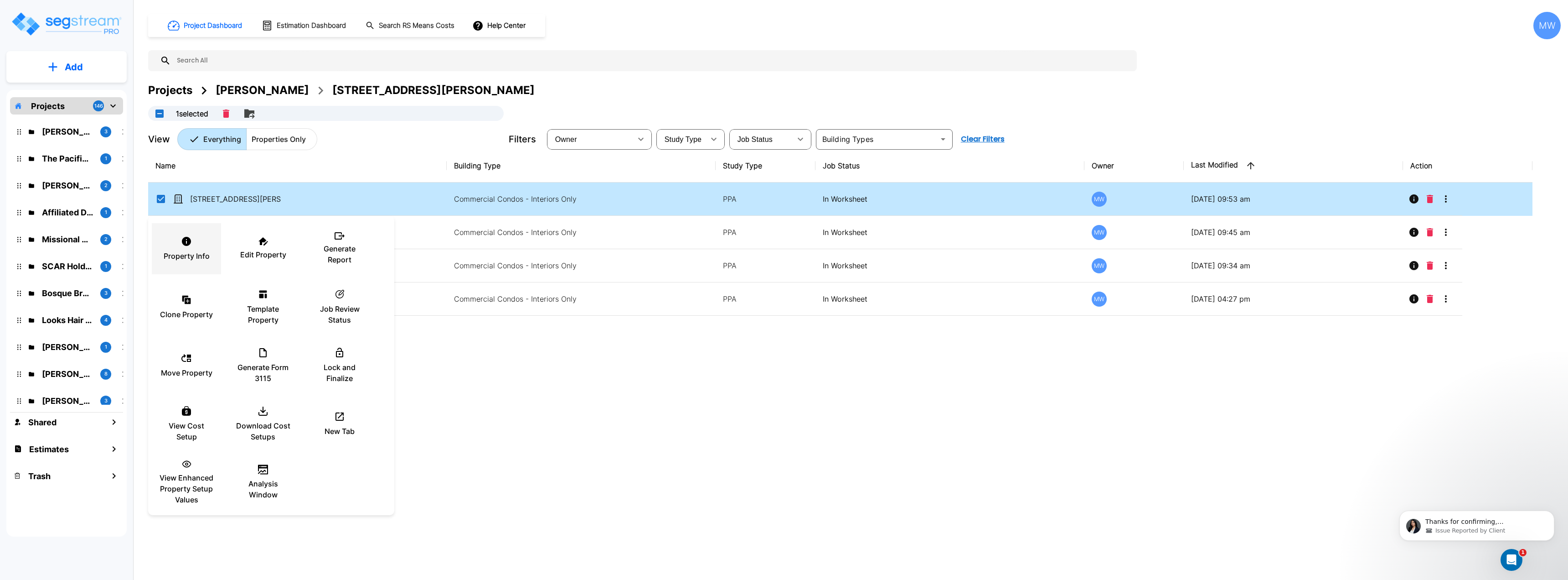
click at [202, 258] on p "Property Info" at bounding box center [186, 256] width 46 height 11
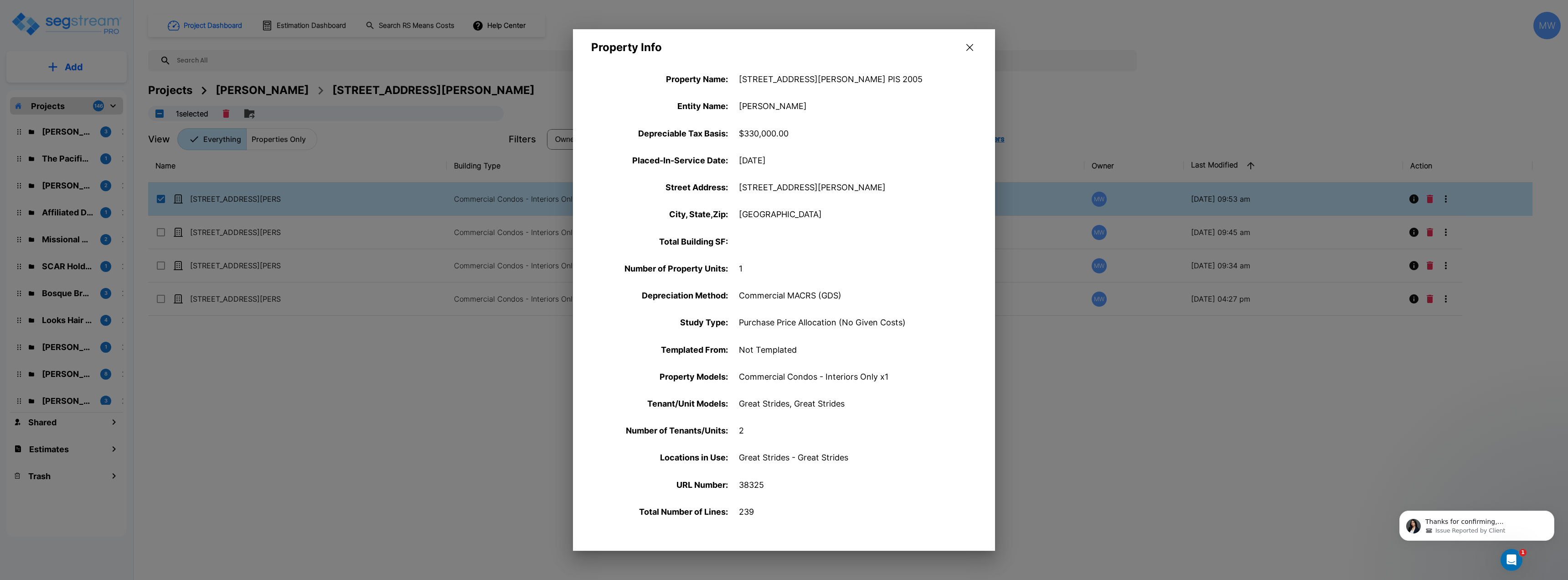
click at [974, 44] on button "button" at bounding box center [969, 47] width 14 height 15
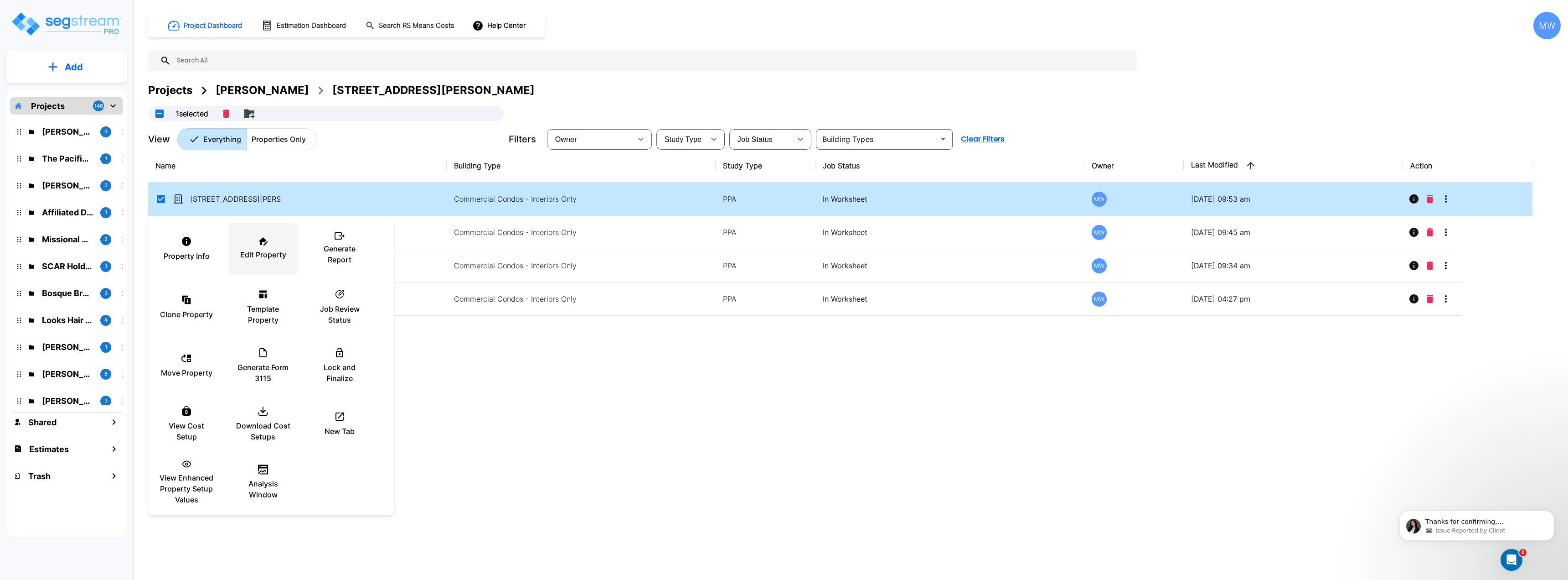
click at [274, 251] on p "Edit Property" at bounding box center [263, 254] width 46 height 11
click at [567, 427] on div at bounding box center [784, 290] width 1568 height 580
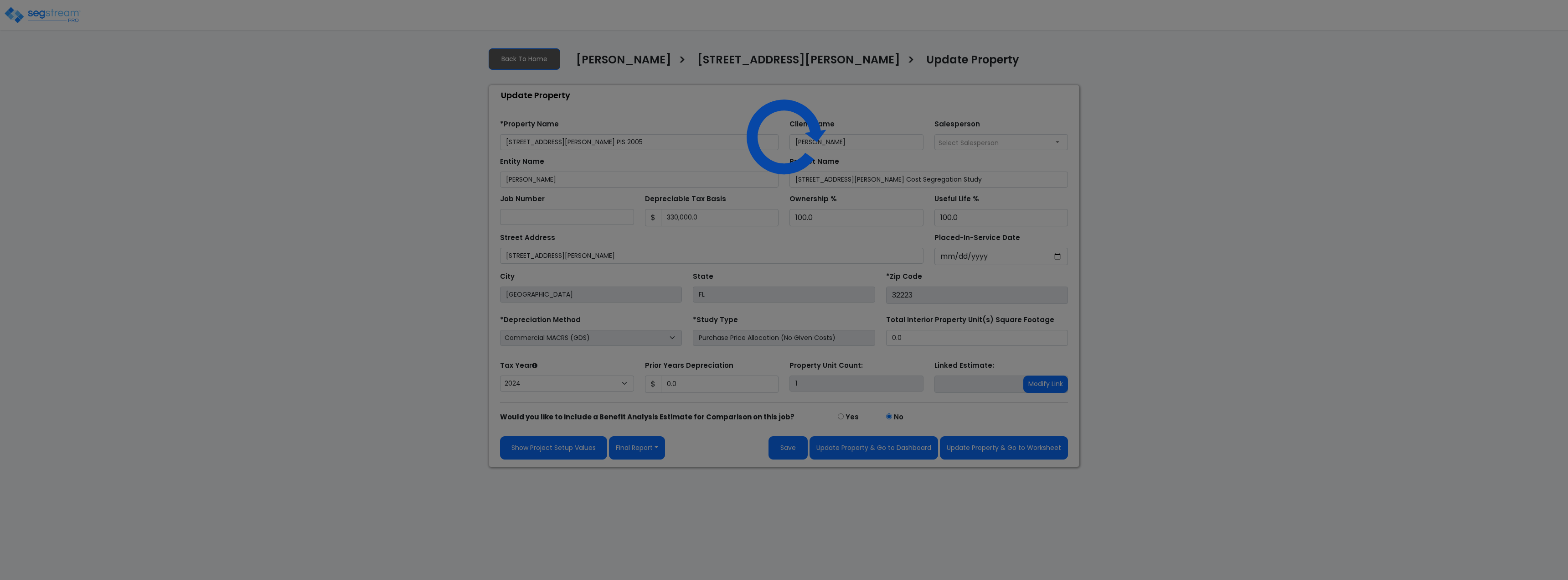
select select "2024"
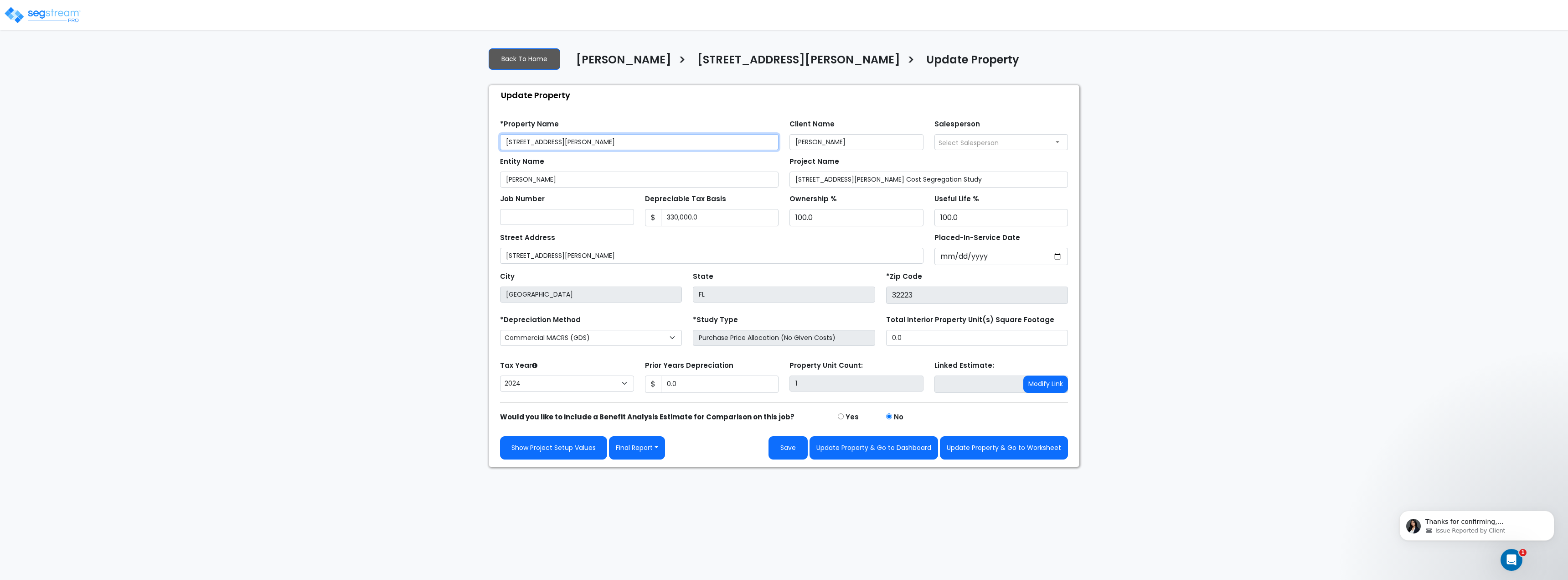
click at [629, 134] on input "[STREET_ADDRESS][PERSON_NAME]" at bounding box center [639, 142] width 278 height 16
click at [657, 144] on input "[STREET_ADDRESS][PERSON_NAME] Units 501-504, 506, 507, 508, 514" at bounding box center [639, 142] width 278 height 16
click at [672, 143] on input "12276 San Jose Blvd Units 501-504, 506, 507, 508, 514" at bounding box center [639, 142] width 278 height 16
type input "[STREET_ADDRESS][PERSON_NAME]-504, 506-509, 514"
click at [1511, 177] on div "We are Building your Property. So please grab a coffee and let us do the heavy …" at bounding box center [784, 253] width 1568 height 427
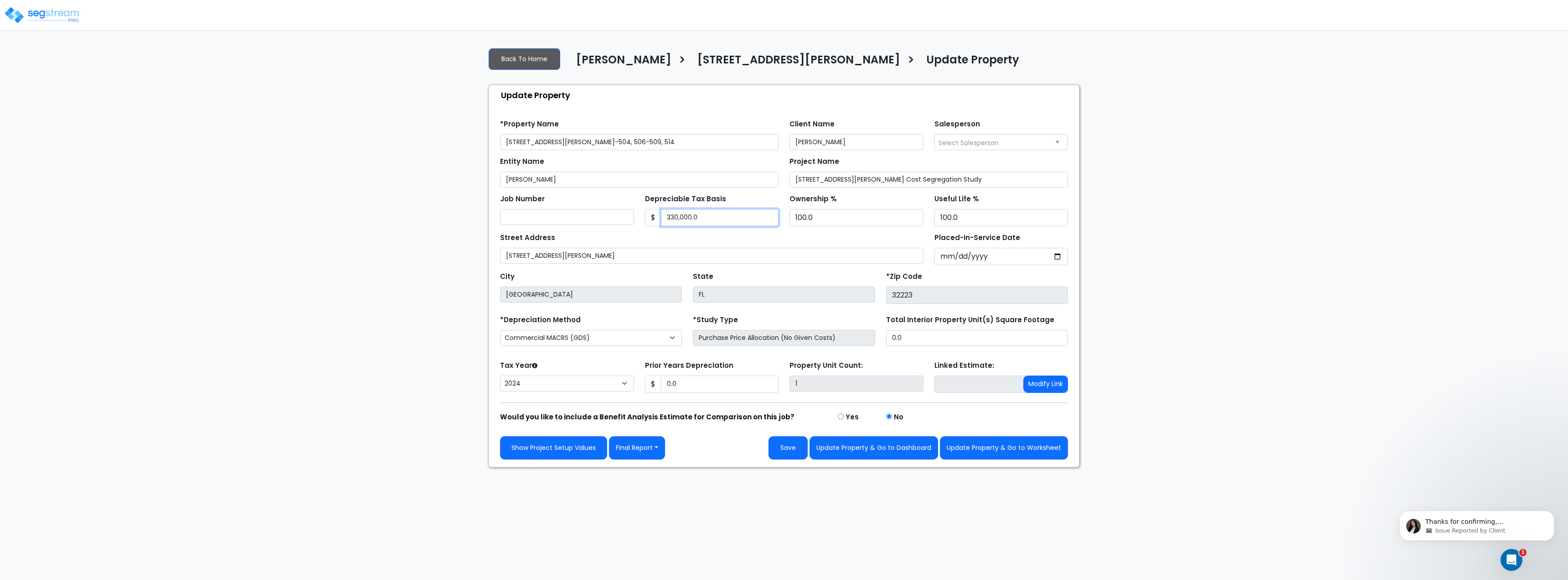
click at [714, 222] on input "330,000.0" at bounding box center [720, 217] width 118 height 18
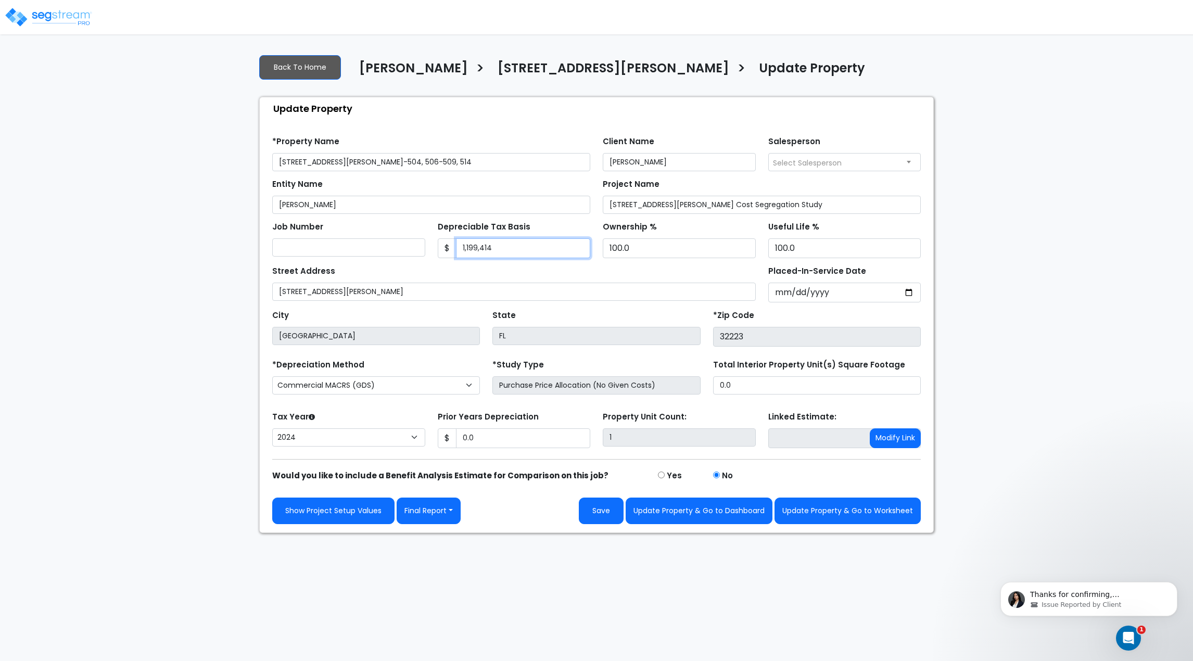
type input "1,199,414"
click at [541, 268] on div "Street Address 12276 San Jose Blvd" at bounding box center [514, 281] width 484 height 37
click at [454, 280] on div "Street Address 12276 San Jose Blvd" at bounding box center [514, 281] width 484 height 37
click at [456, 288] on input "[STREET_ADDRESS][PERSON_NAME]" at bounding box center [514, 292] width 484 height 18
click at [402, 267] on div "Street Address 12276 San Jose Blvd" at bounding box center [514, 281] width 484 height 37
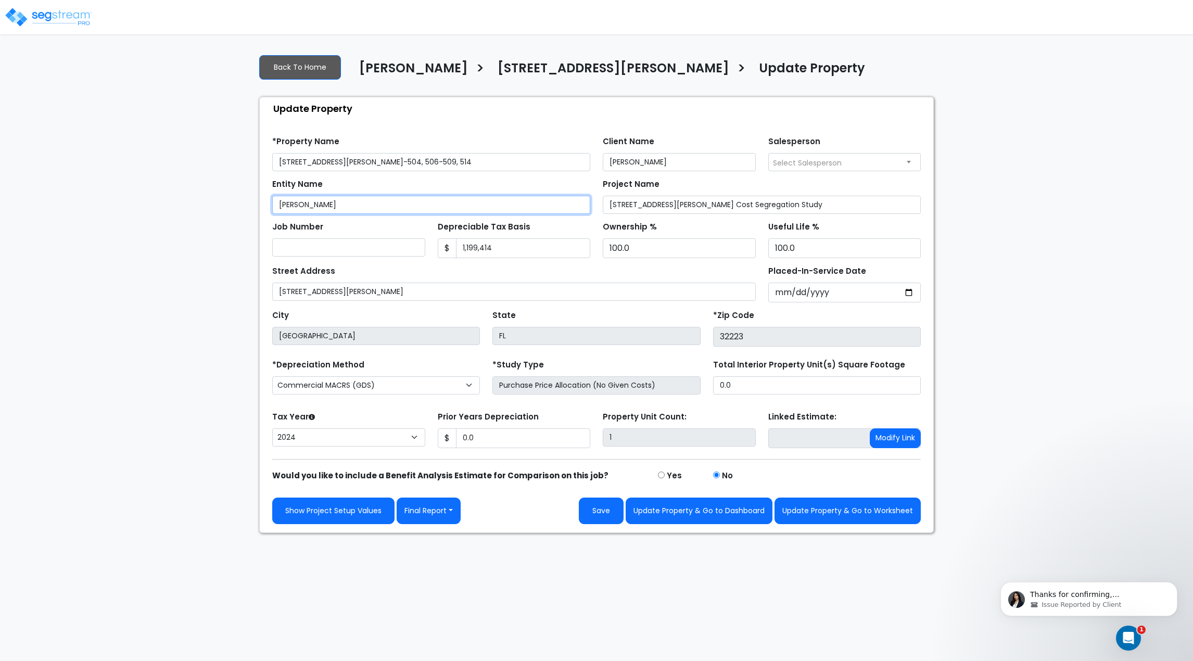
click at [336, 201] on input "Jon Edenfield" at bounding box center [431, 205] width 318 height 18
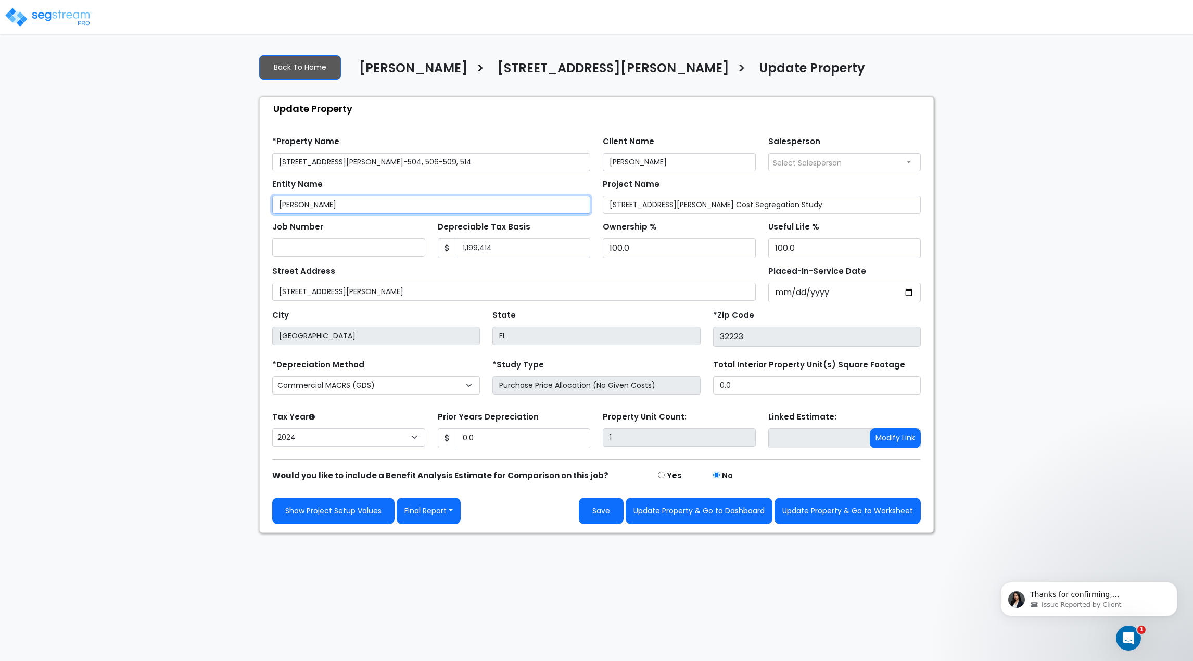
click at [336, 201] on input "Jon Edenfield" at bounding box center [431, 205] width 318 height 18
type input "E 4 Enterprises, Inc."
click at [410, 442] on select "2026 2025 2024 2023 2022 2021 2020 2019 2018 2017 2016 2015 2014 2013 2012 2011…" at bounding box center [348, 437] width 153 height 18
click at [225, 380] on div "We are Building your Property. So please grab a coffee and let us do the heavy …" at bounding box center [596, 289] width 1193 height 487
click at [514, 440] on input "0.0" at bounding box center [523, 438] width 135 height 20
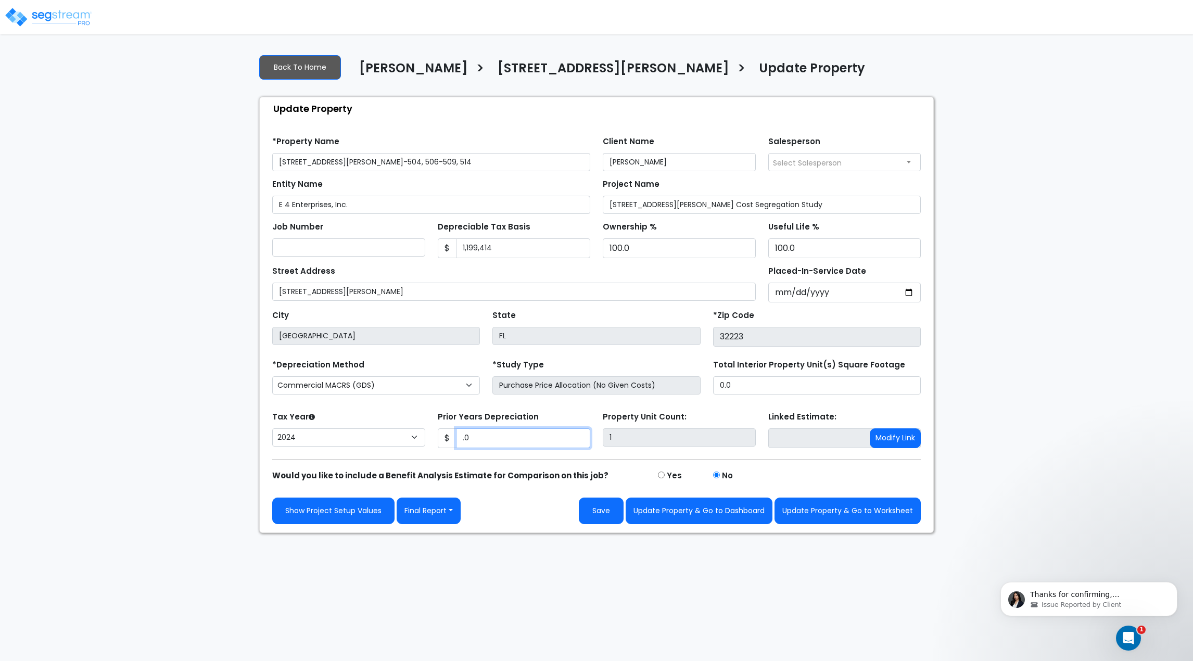
type input "."
type input "0"
click at [524, 473] on strong "Would you like to include a Benefit Analysis Estimate for Comparison on this jo…" at bounding box center [440, 475] width 336 height 11
click at [880, 519] on button "Update Property & Go to Worksheet" at bounding box center [848, 511] width 146 height 27
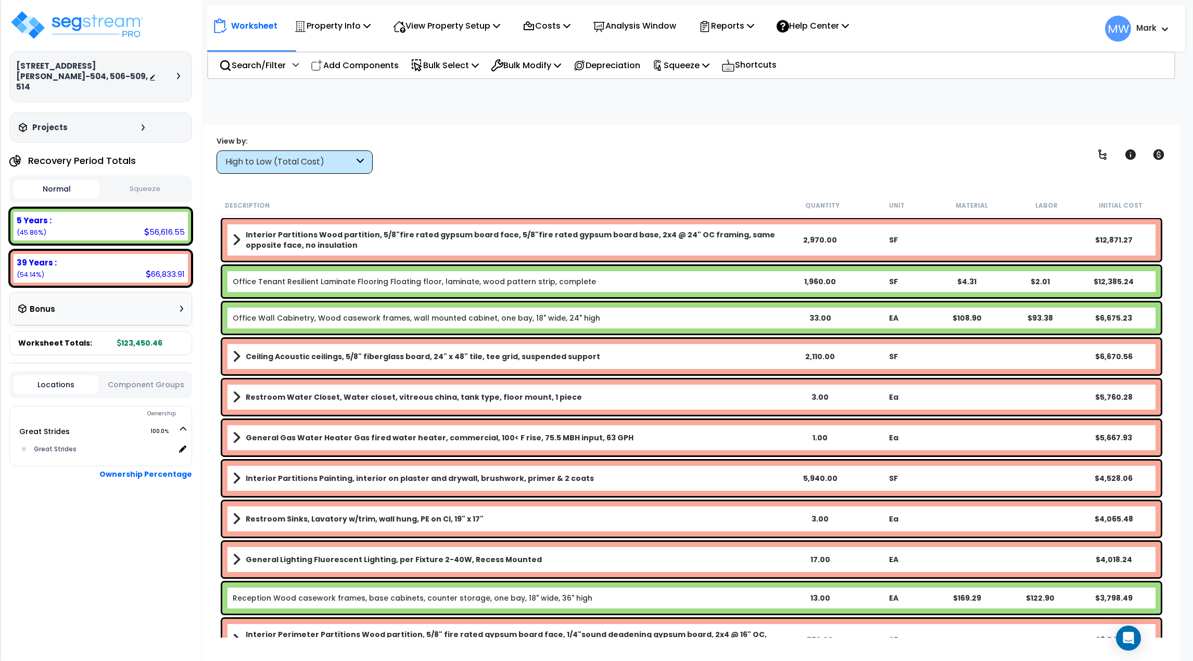
click at [158, 181] on button "Squeeze" at bounding box center [145, 189] width 86 height 18
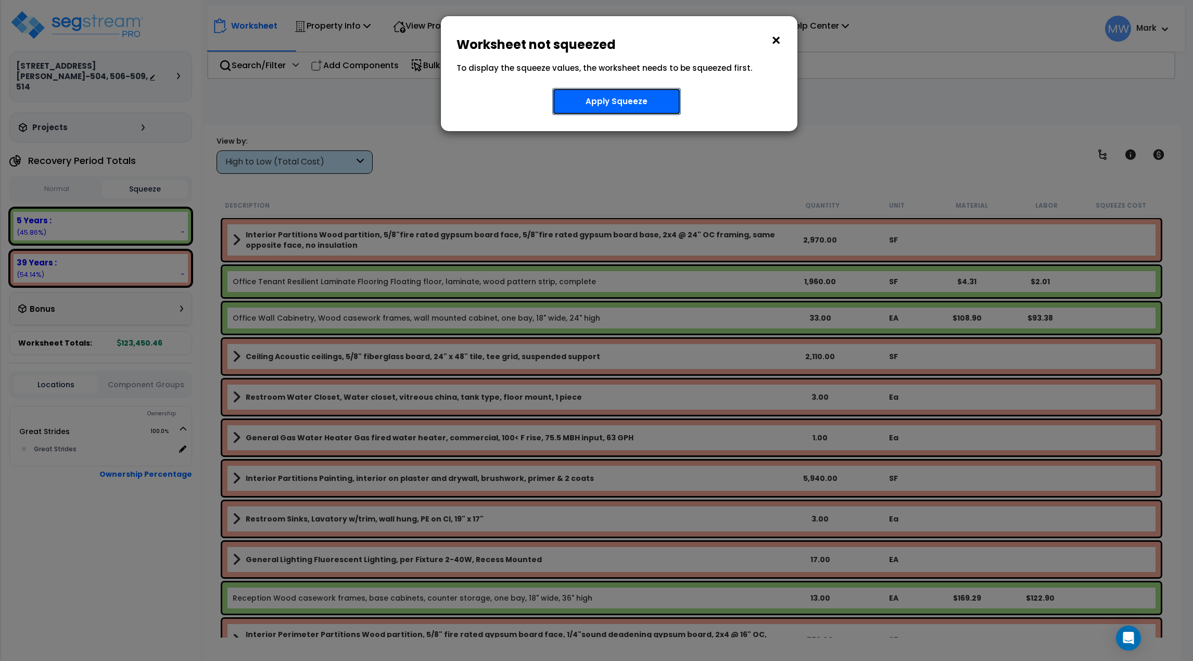
click at [632, 106] on button "Apply Squeeze" at bounding box center [616, 101] width 129 height 27
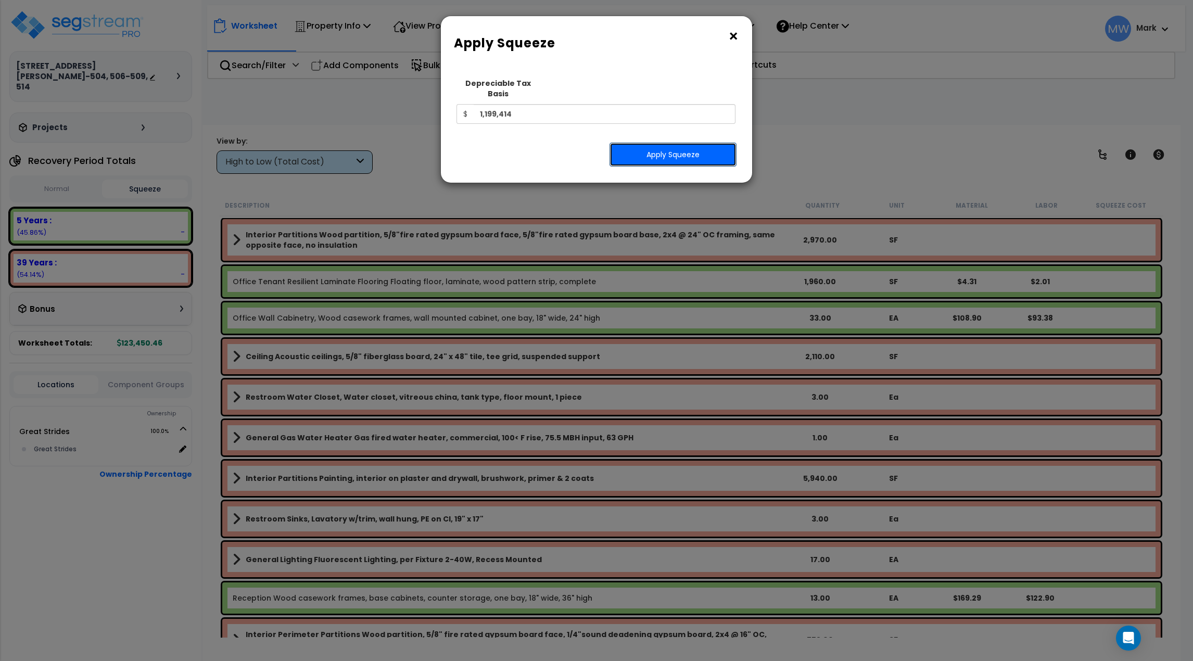
click at [669, 145] on button "Apply Squeeze" at bounding box center [673, 155] width 127 height 24
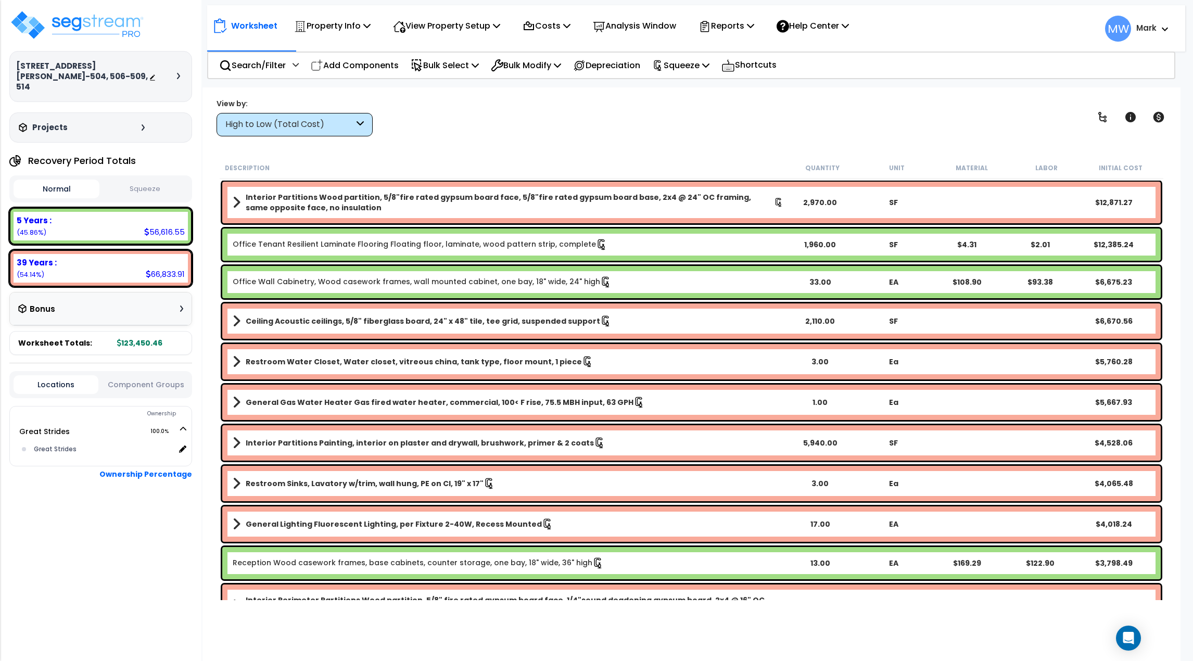
click at [148, 180] on button "Squeeze" at bounding box center [145, 189] width 86 height 18
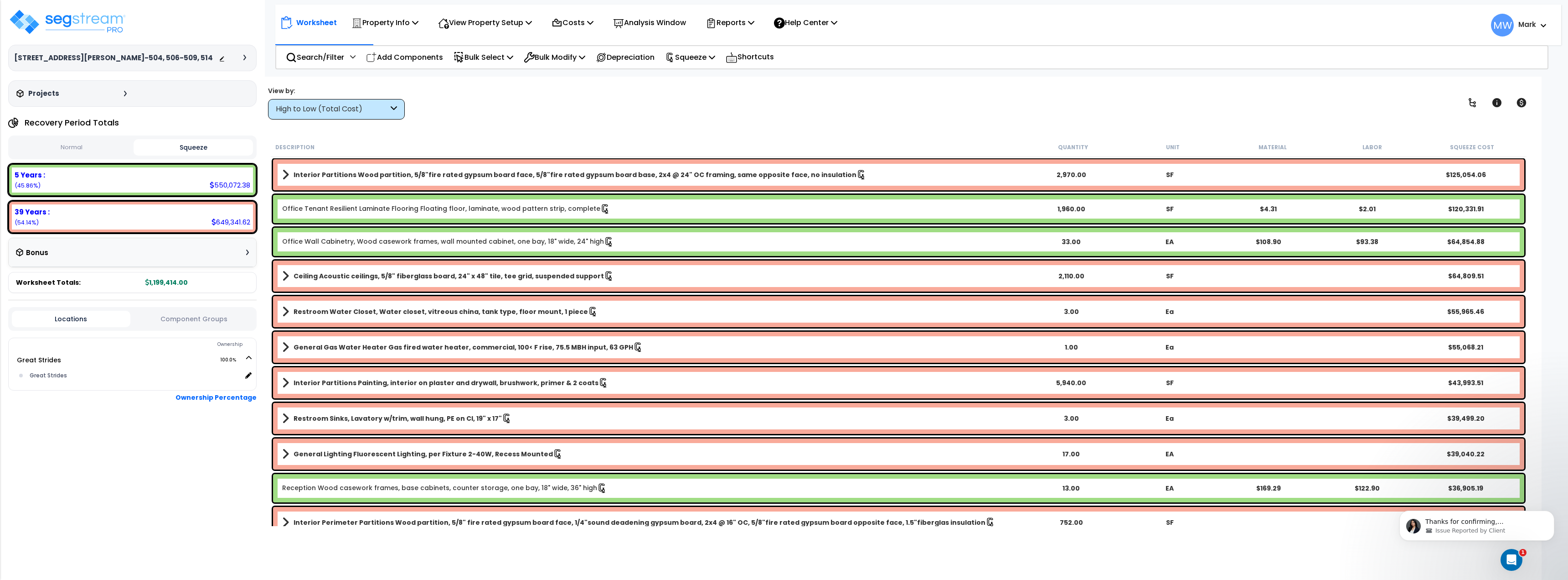
click at [243, 255] on div "Bonus" at bounding box center [132, 252] width 233 height 18
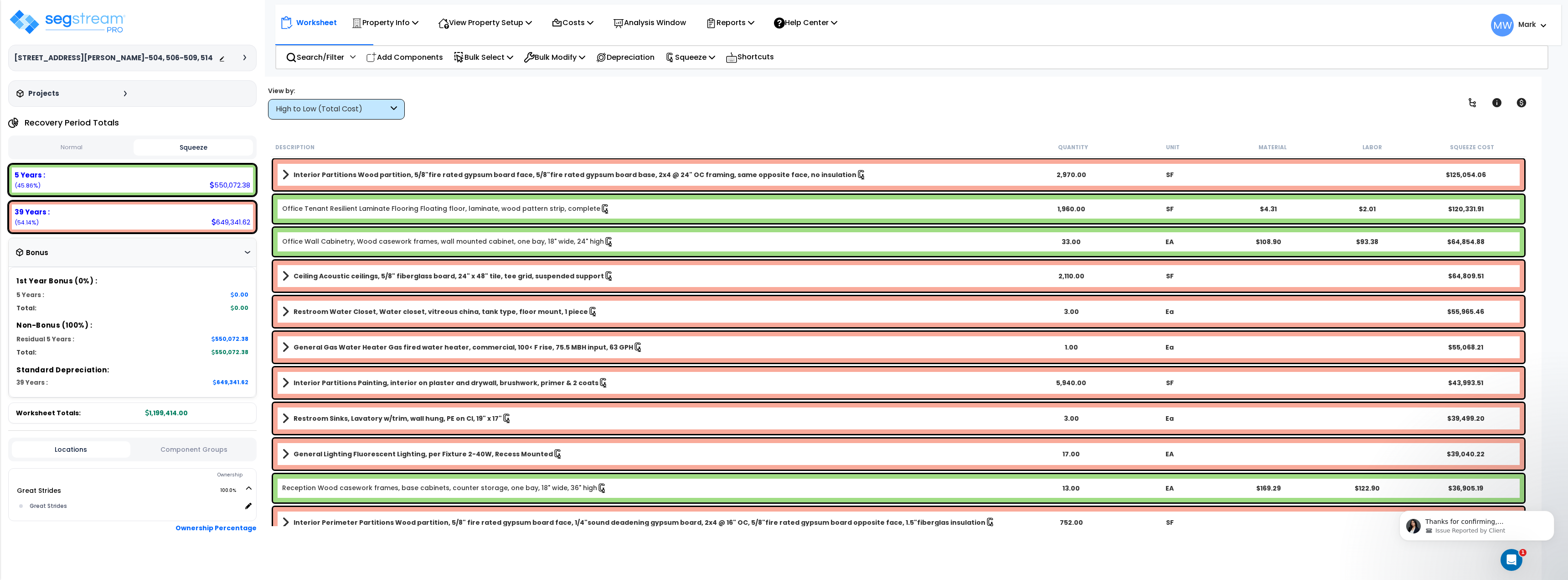
click at [242, 260] on div "Bonus" at bounding box center [132, 252] width 233 height 18
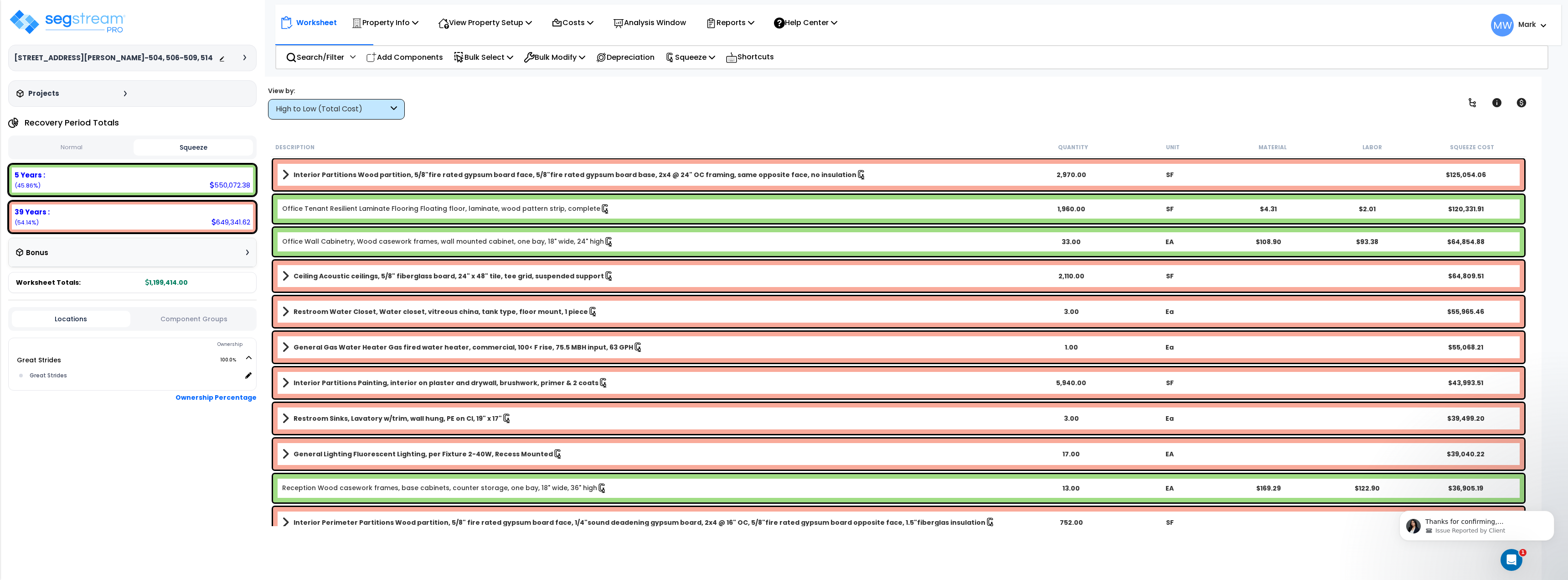
click at [242, 260] on div "Bonus" at bounding box center [132, 252] width 233 height 18
click at [88, 18] on img at bounding box center [67, 21] width 118 height 27
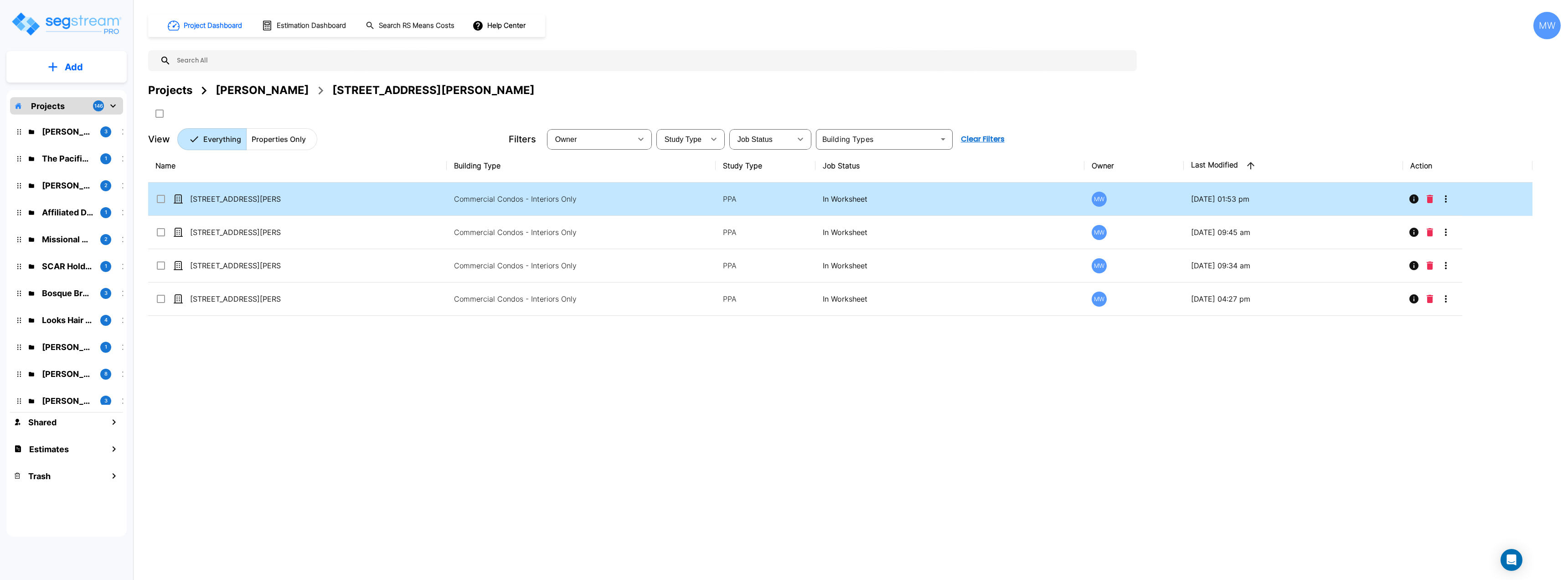
click at [373, 199] on td "[STREET_ADDRESS][PERSON_NAME]-504, 506-509, 514" at bounding box center [297, 199] width 299 height 33
checkbox input "true"
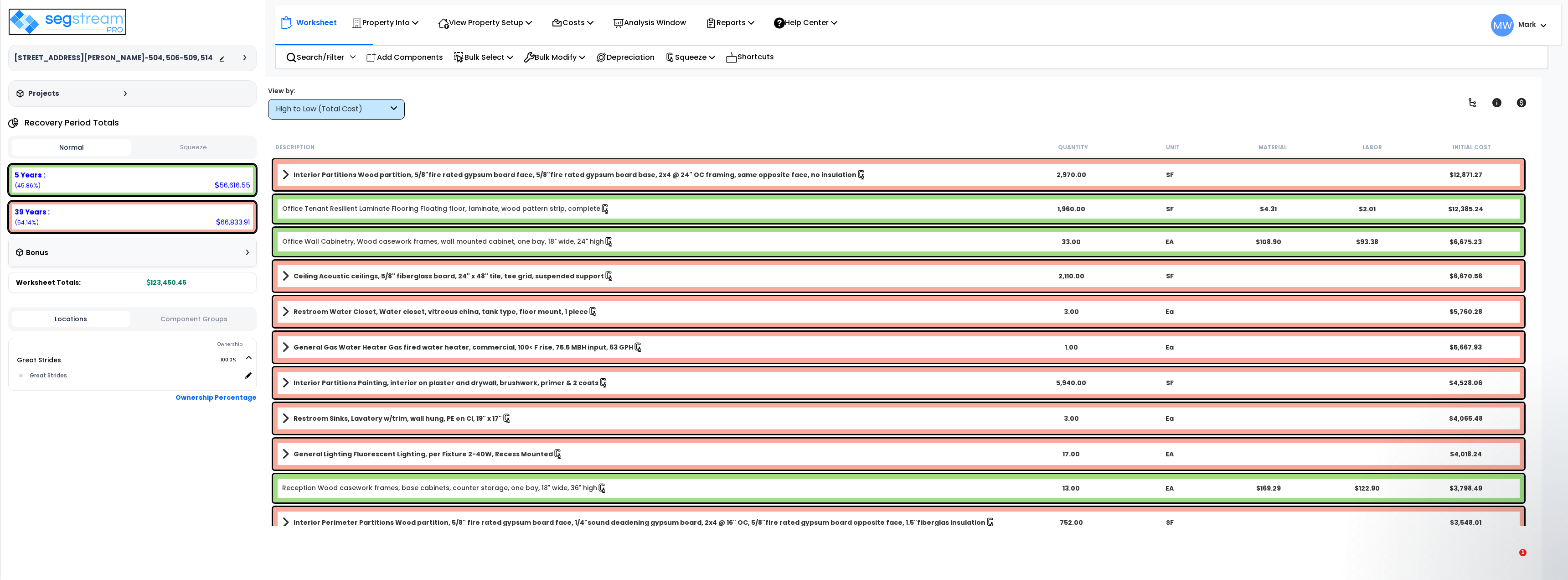
click at [53, 25] on img at bounding box center [67, 21] width 118 height 27
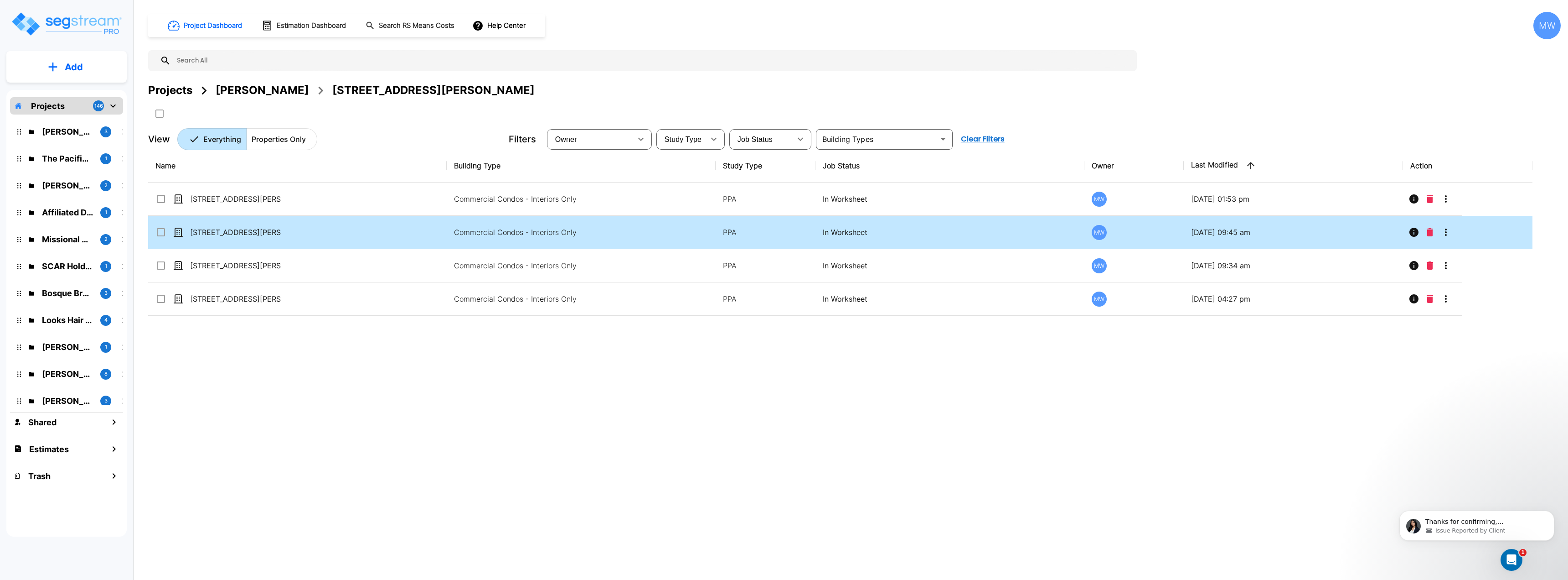
click at [159, 232] on input "select row 12276 San Jose Blvd (PIS: 2016-04-01)_template" at bounding box center [159, 230] width 9 height 8
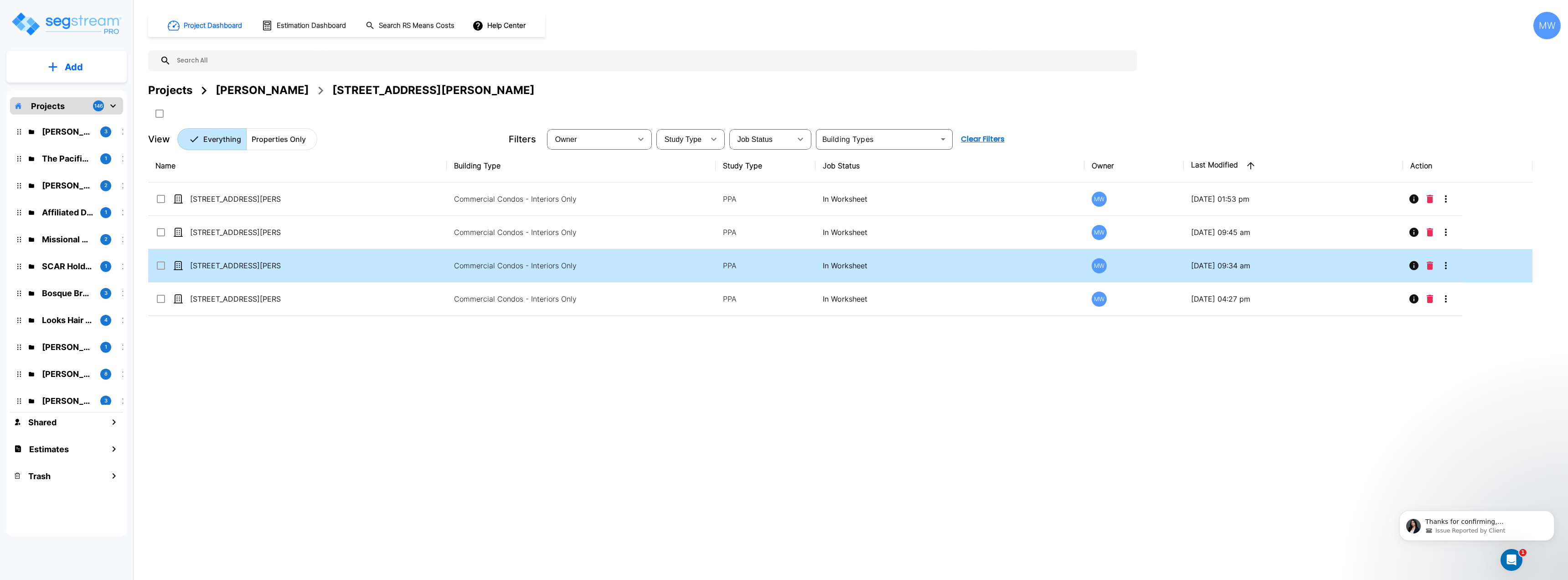
checkbox input "true"
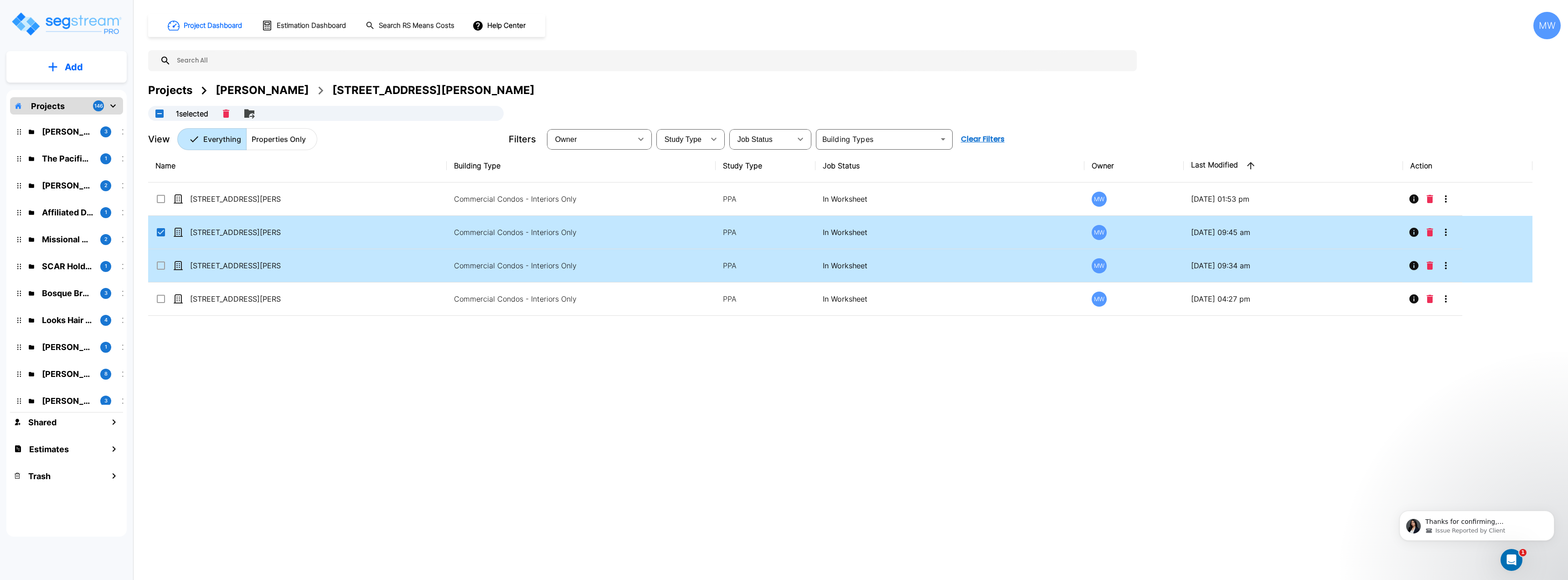
click at [162, 265] on input "select row 12276 San Jose Blvd (PIS: 2019-05-10)_template" at bounding box center [159, 264] width 9 height 8
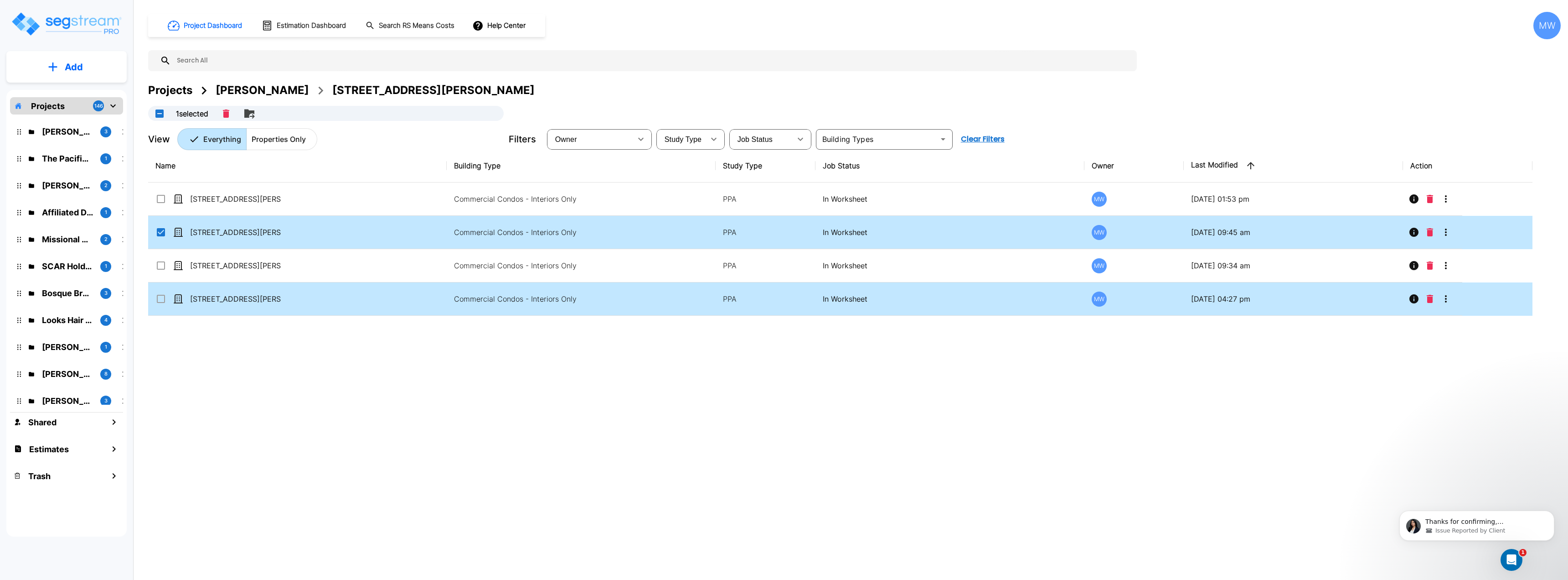
checkbox input "true"
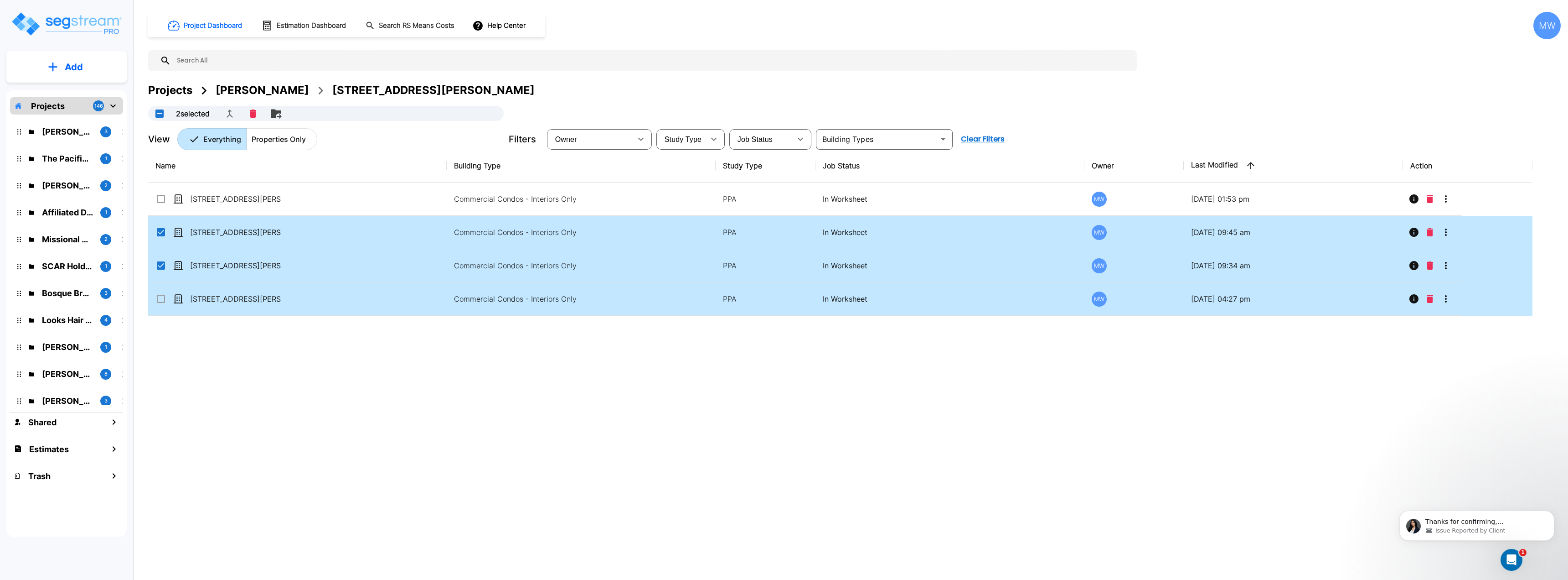
click at [164, 301] on input "select row 12276 San Jose Blvd (PIS: 2013-05-16)" at bounding box center [159, 297] width 9 height 8
checkbox input "true"
click at [1430, 231] on icon "Delete" at bounding box center [1429, 231] width 6 height 8
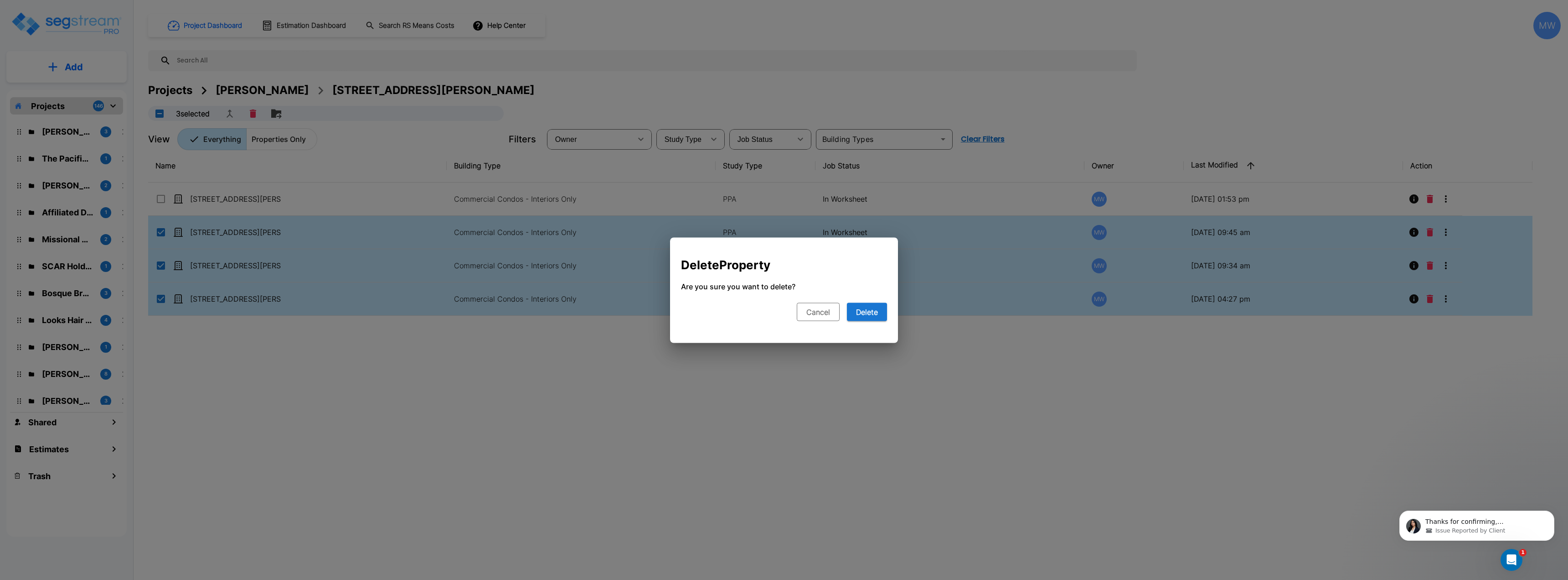
click at [816, 308] on button "Cancel" at bounding box center [818, 311] width 43 height 18
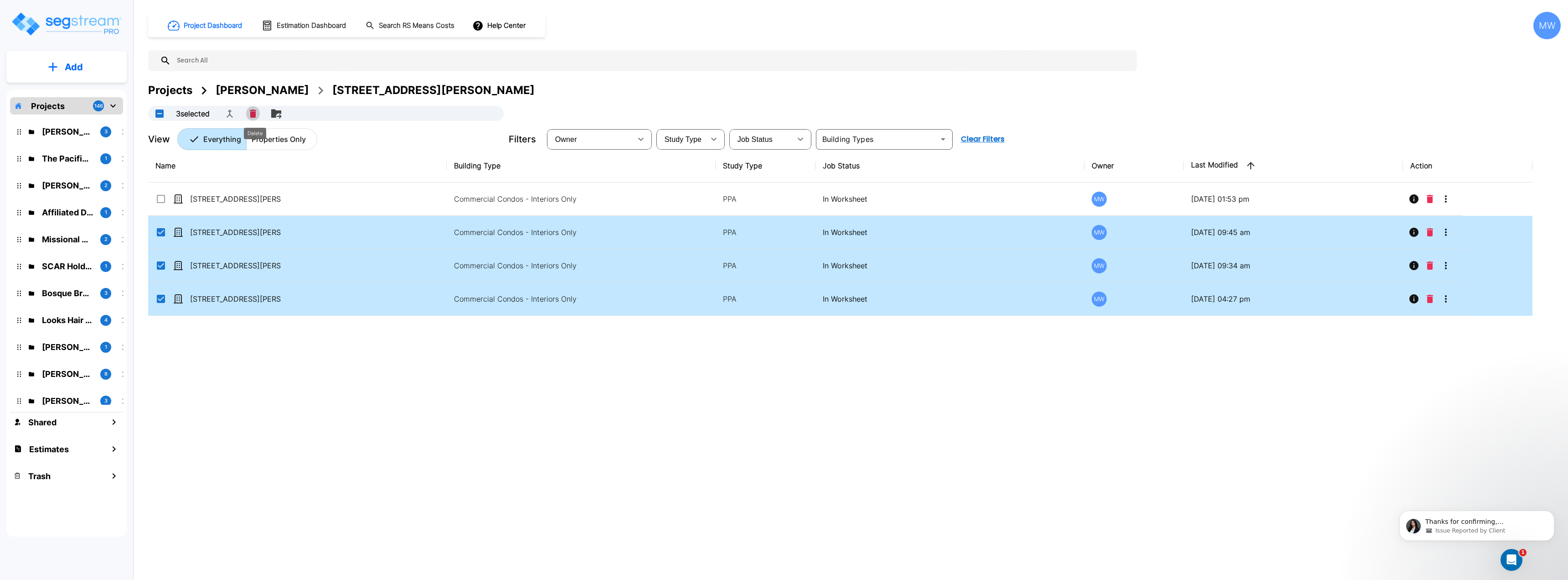
click at [256, 113] on icon "Delete" at bounding box center [252, 113] width 6 height 8
checkbox input "false"
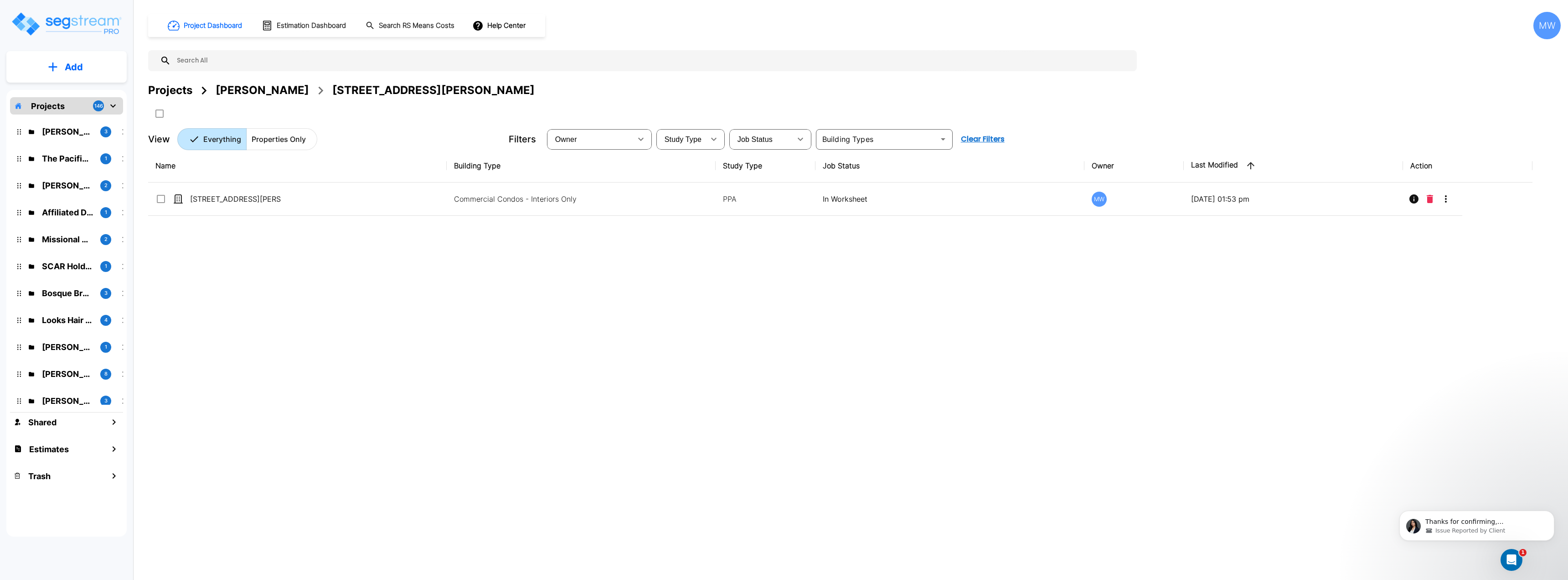
click at [275, 89] on div "[PERSON_NAME]" at bounding box center [262, 90] width 94 height 17
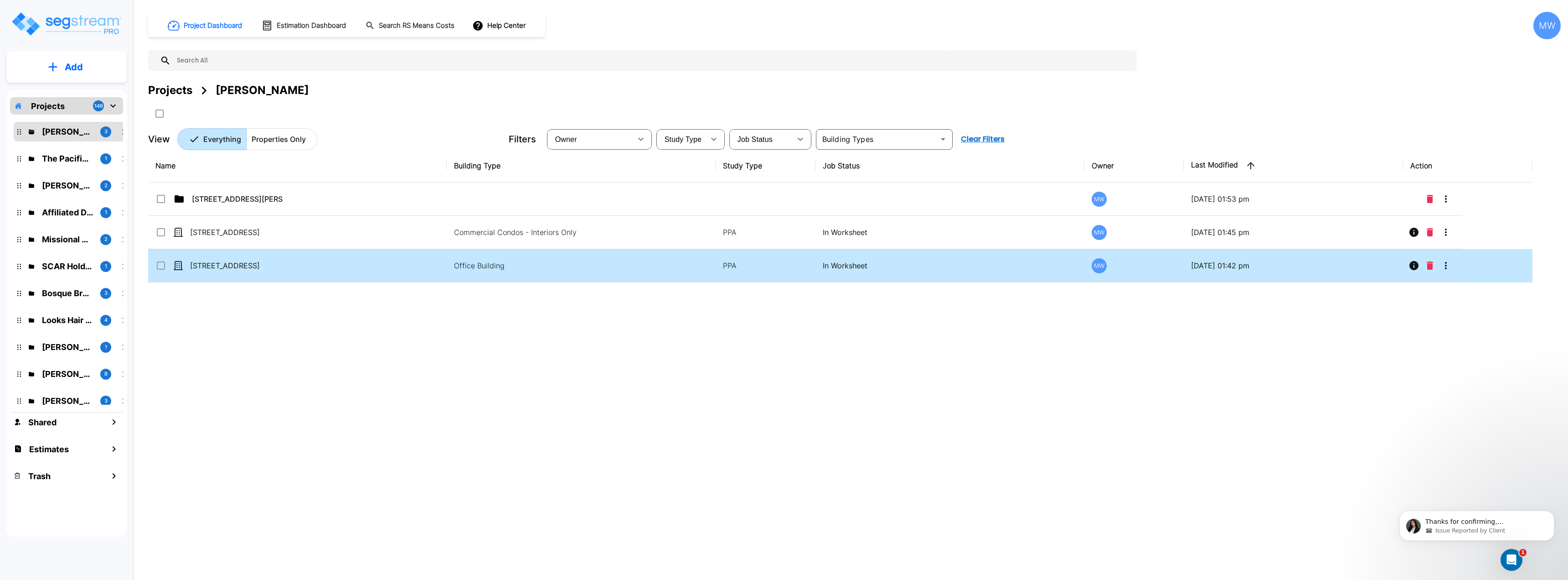
click at [358, 272] on td "[STREET_ADDRESS]" at bounding box center [297, 265] width 299 height 33
checkbox input "true"
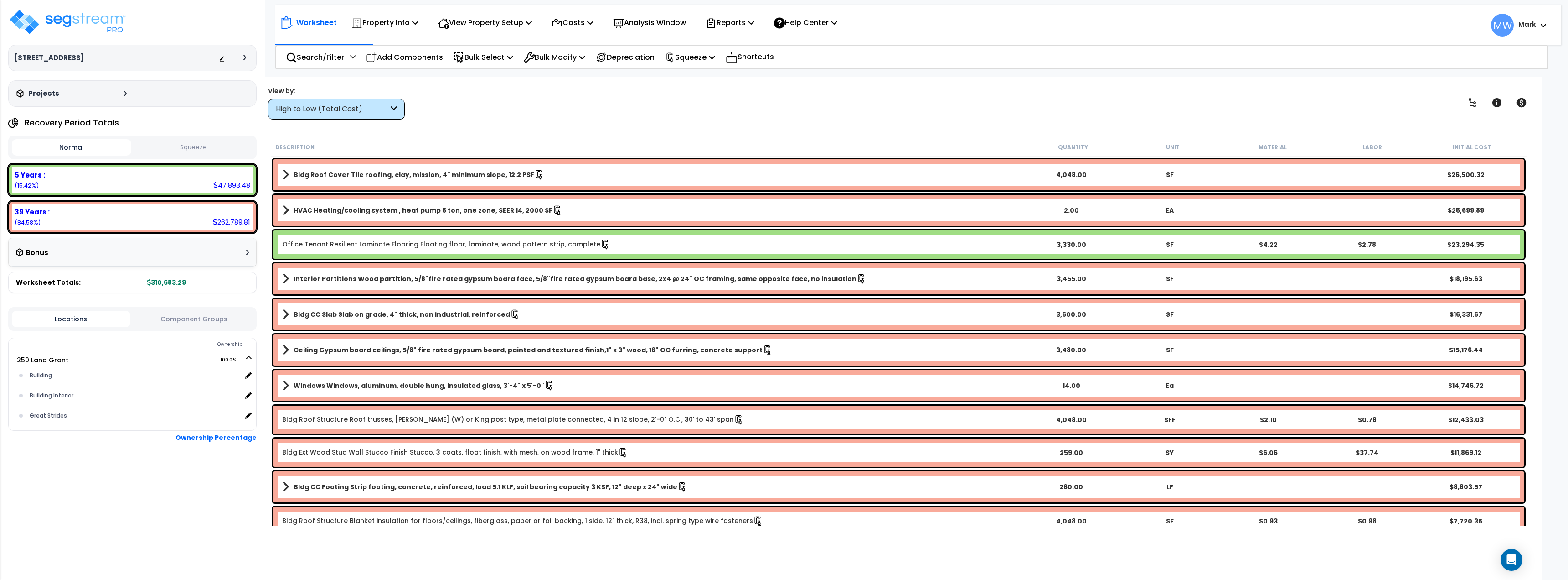
click at [195, 152] on button "Squeeze" at bounding box center [193, 147] width 119 height 16
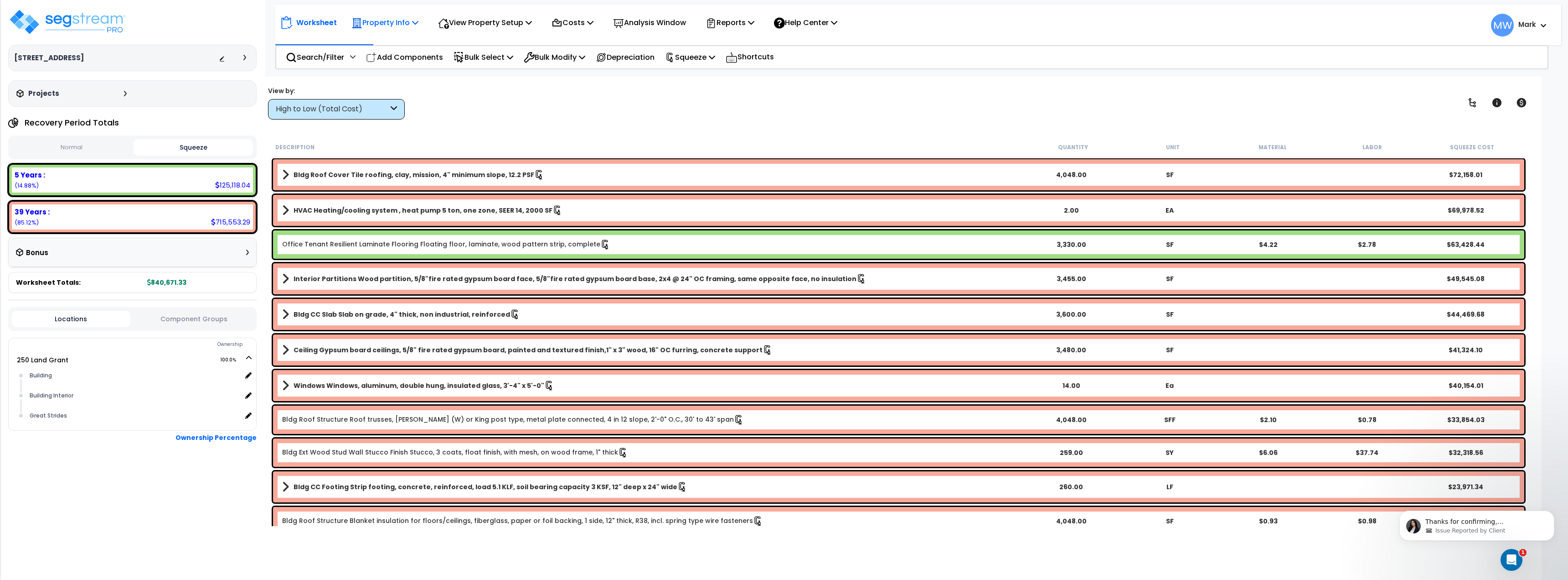
click at [409, 23] on p "Property Info" at bounding box center [384, 23] width 67 height 12
click at [549, 108] on div "View by: High to Low (Total Cost) High to Low (Total Cost)" at bounding box center [898, 103] width 1268 height 34
click at [1551, 513] on icon "Dismiss notification" at bounding box center [1551, 513] width 4 height 4
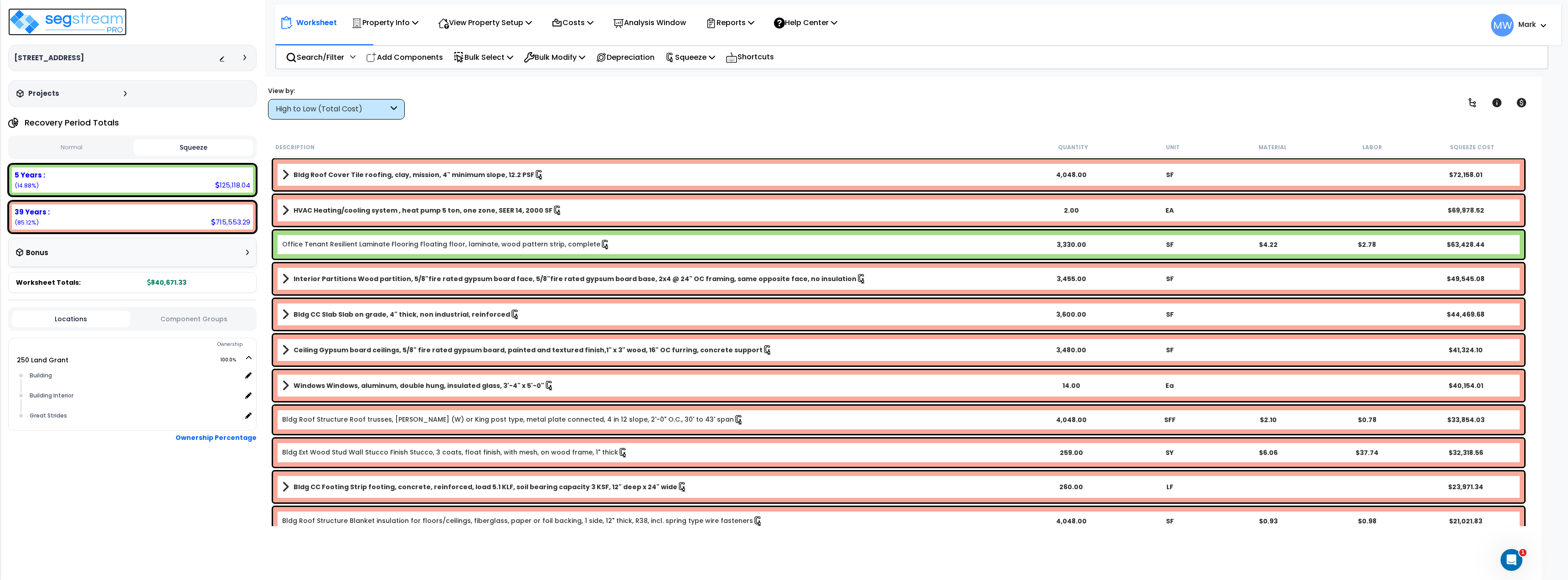
click at [35, 25] on img at bounding box center [67, 21] width 118 height 27
